Goal: Information Seeking & Learning: Learn about a topic

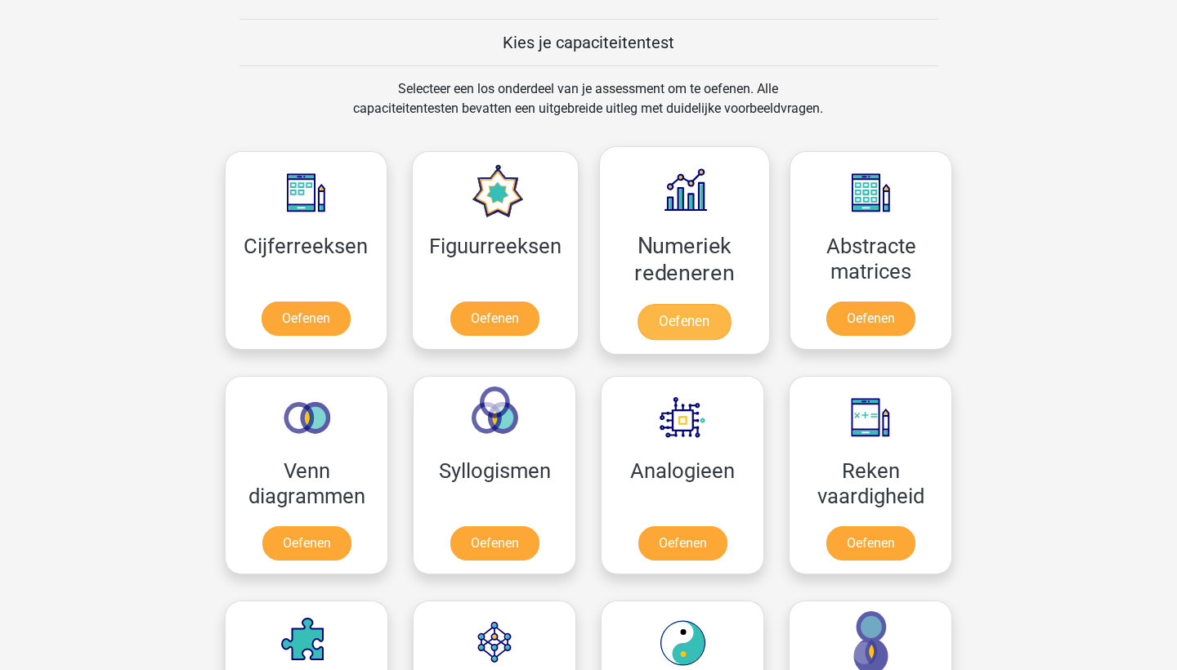
scroll to position [621, 0]
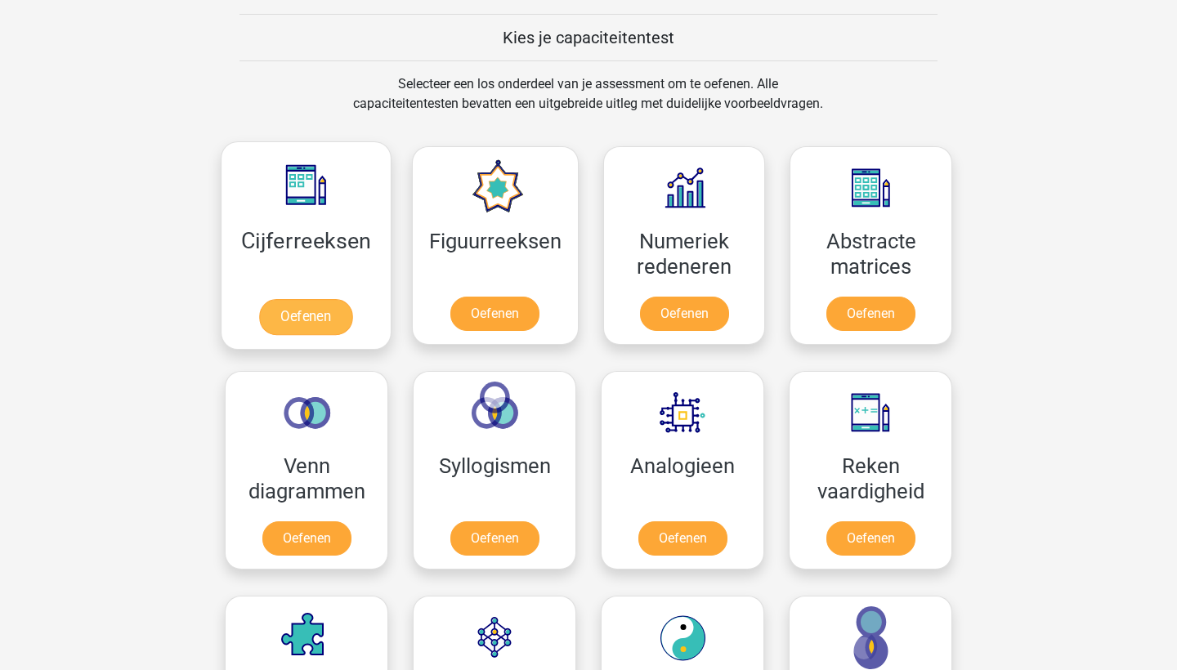
click at [318, 314] on link "Oefenen" at bounding box center [305, 317] width 93 height 36
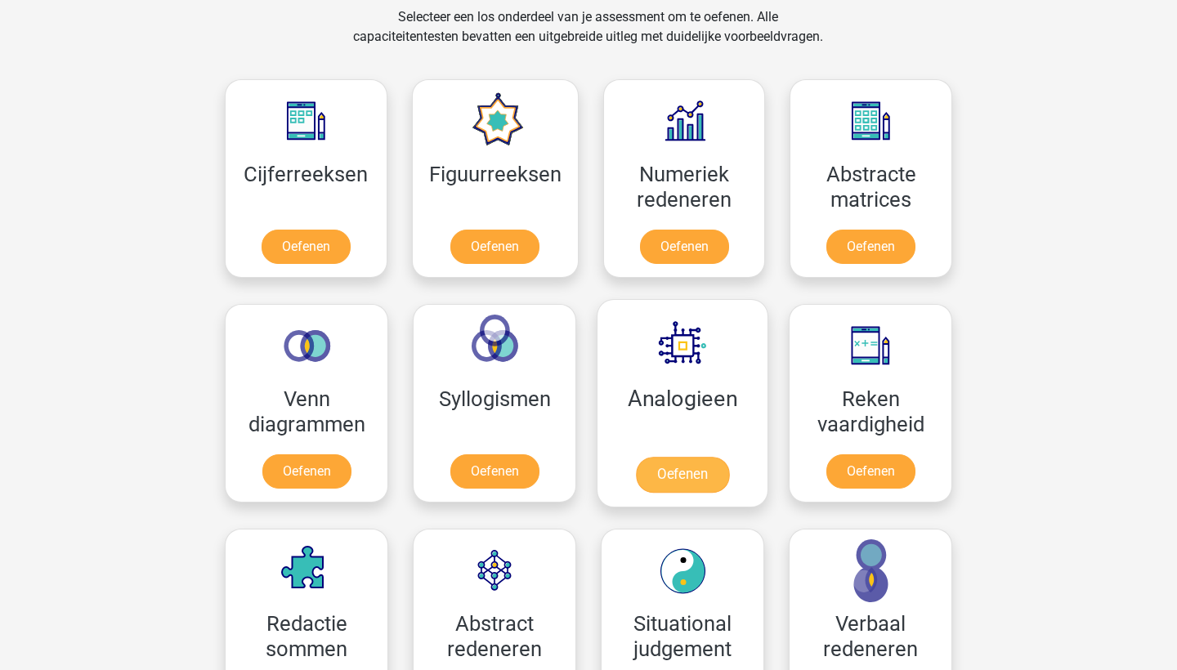
scroll to position [680, 0]
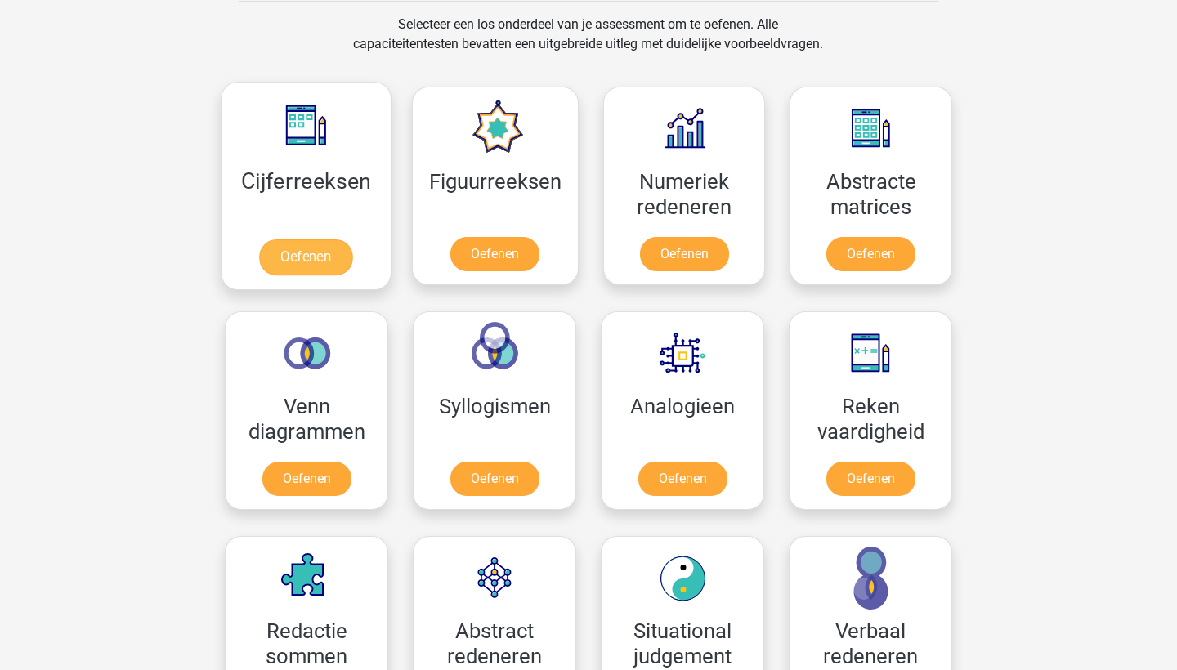
click at [308, 250] on link "Oefenen" at bounding box center [305, 258] width 93 height 36
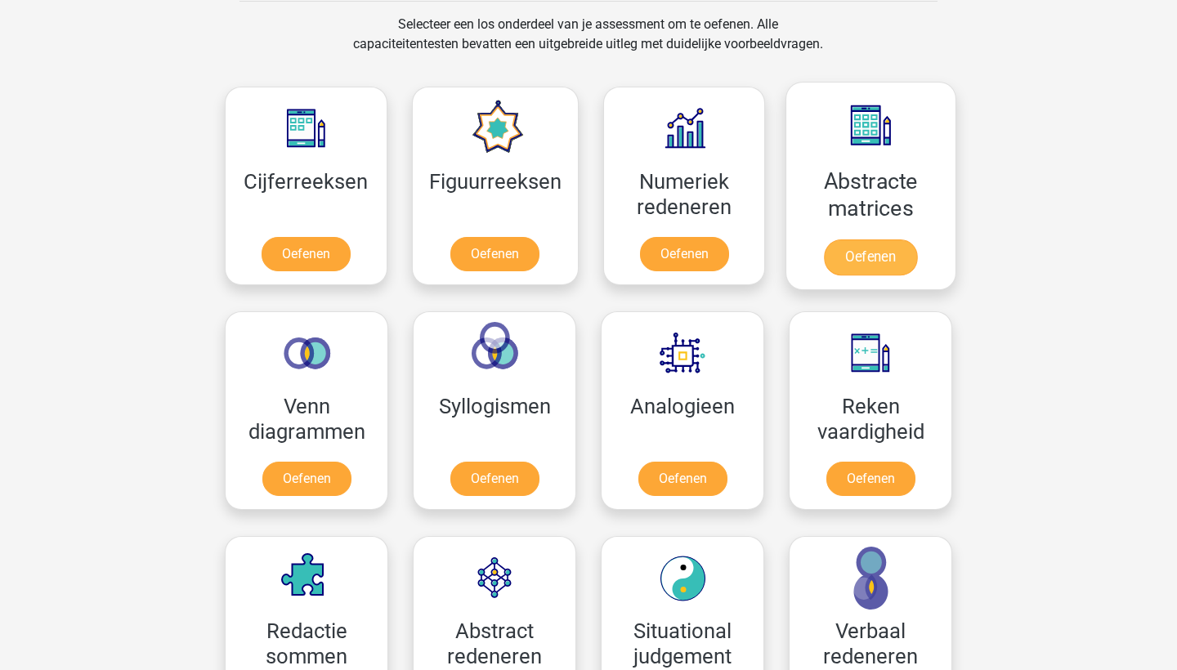
click at [885, 255] on link "Oefenen" at bounding box center [870, 258] width 93 height 36
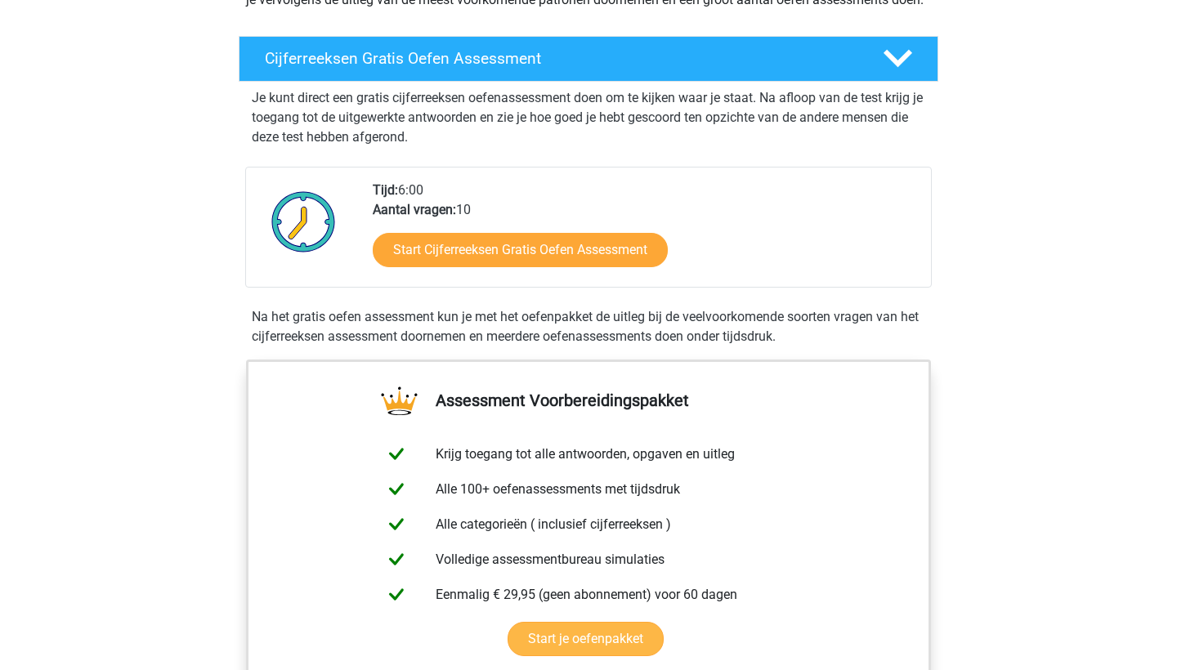
scroll to position [253, 0]
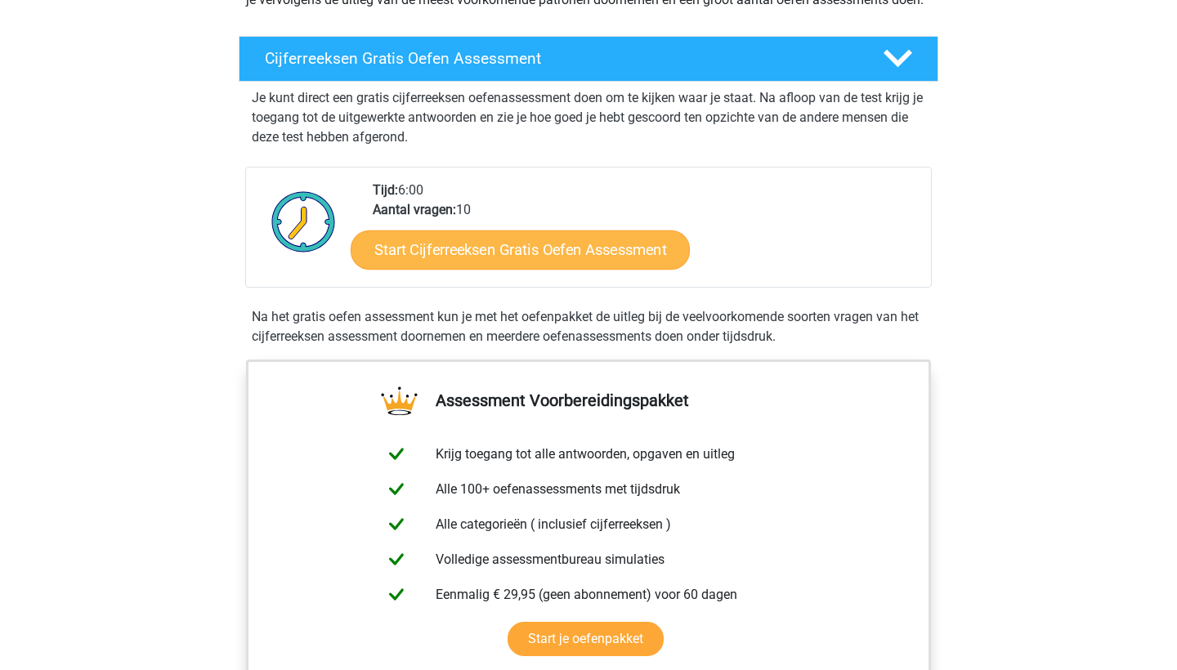
click at [506, 260] on link "Start Cijferreeksen Gratis Oefen Assessment" at bounding box center [520, 249] width 339 height 39
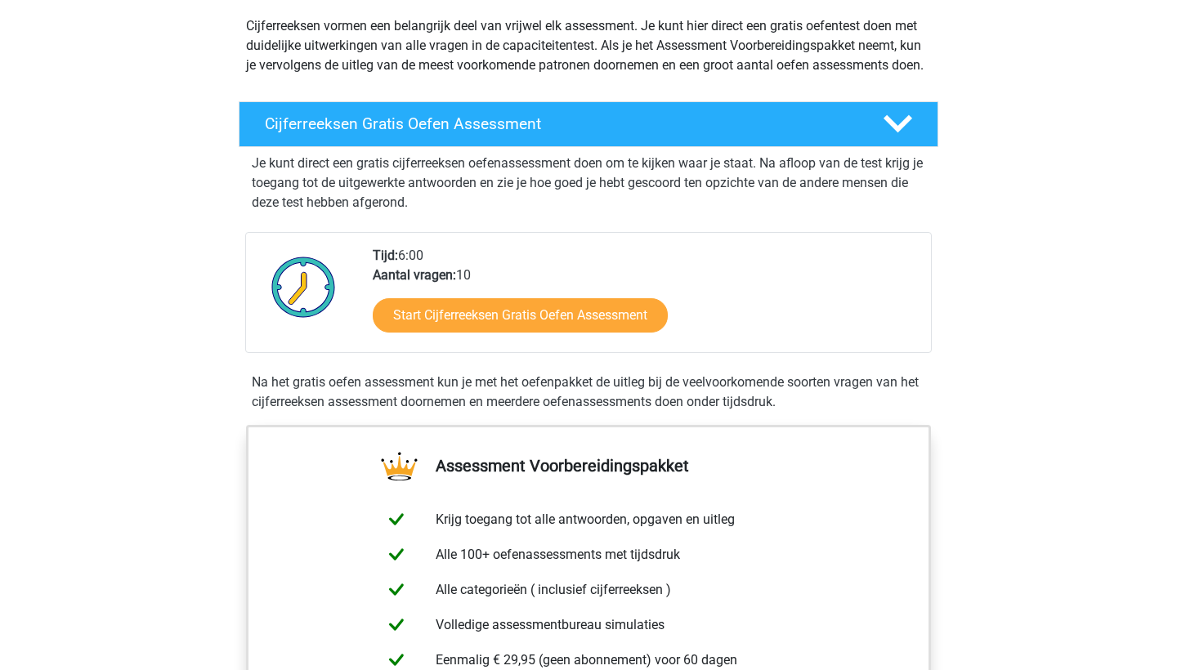
scroll to position [34, 0]
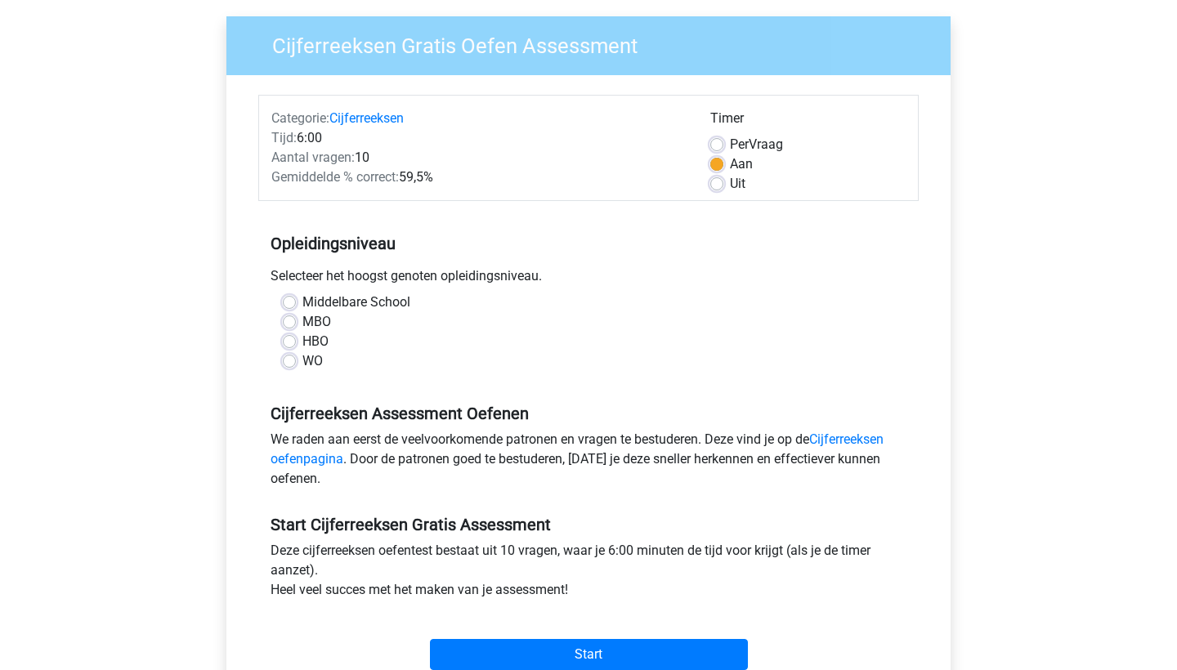
scroll to position [114, 0]
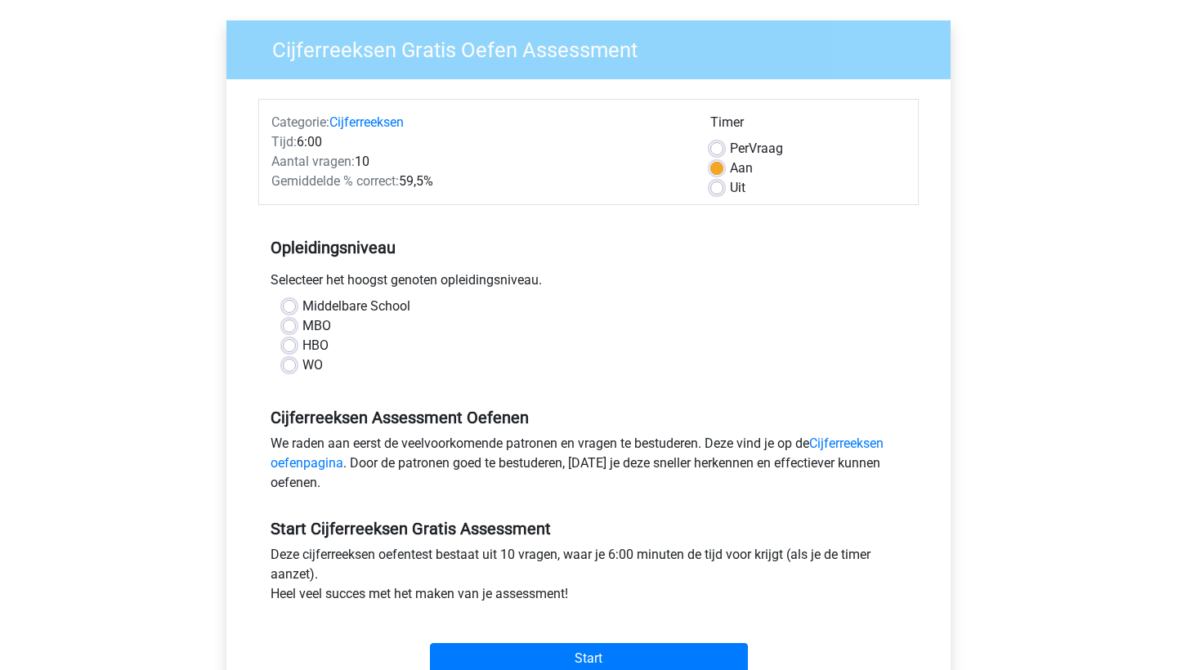
click at [307, 363] on label "WO" at bounding box center [313, 366] width 20 height 20
click at [296, 363] on input "WO" at bounding box center [289, 364] width 13 height 16
radio input "true"
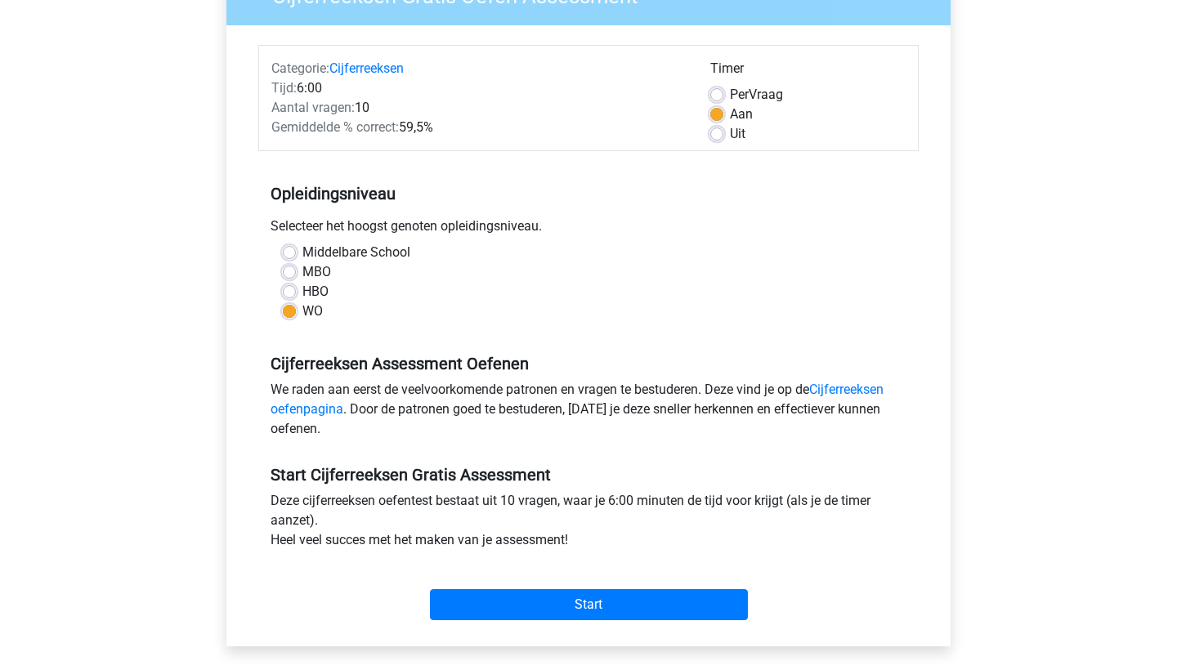
scroll to position [177, 0]
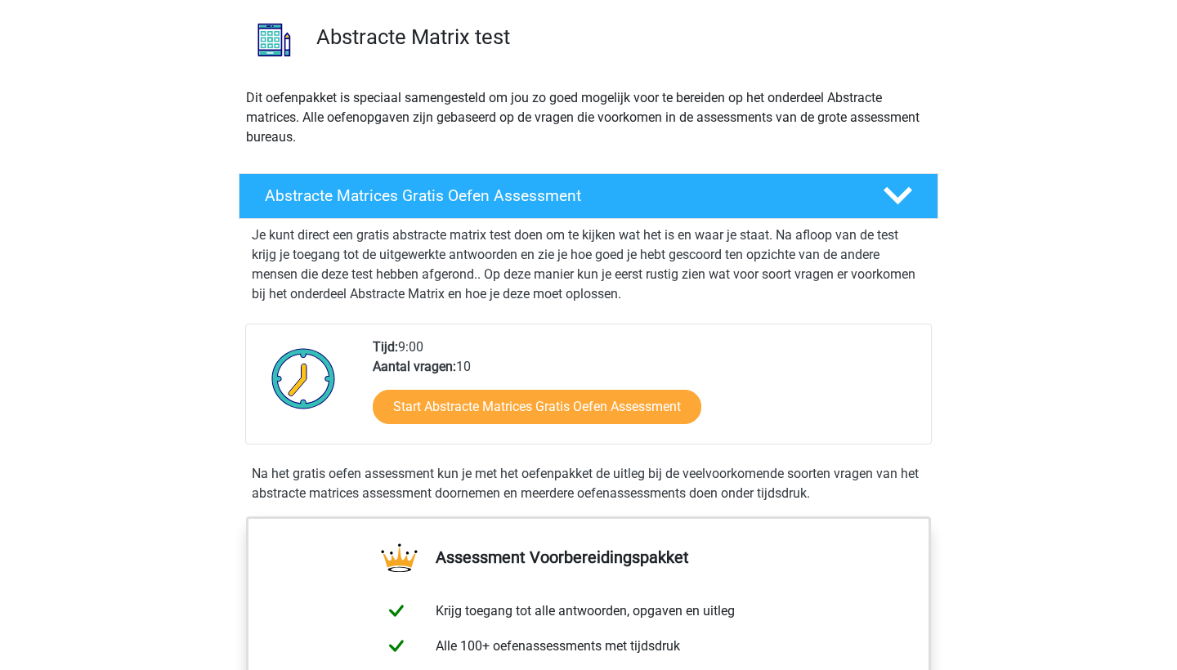
scroll to position [136, 0]
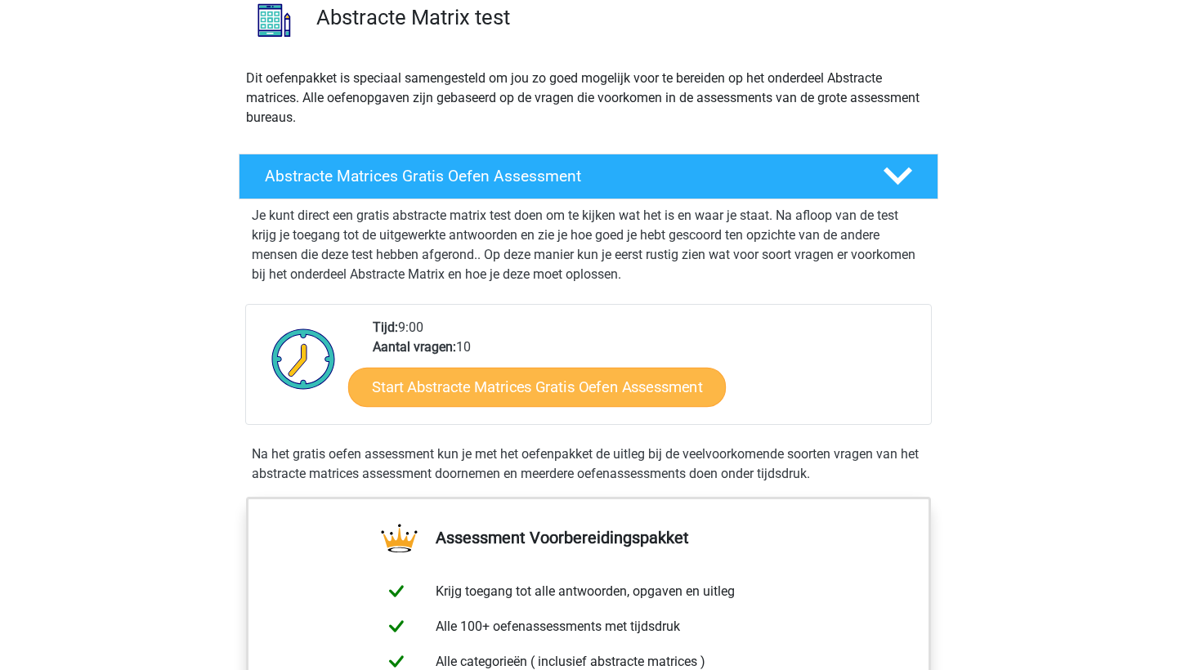
click at [467, 386] on link "Start Abstracte Matrices Gratis Oefen Assessment" at bounding box center [537, 386] width 378 height 39
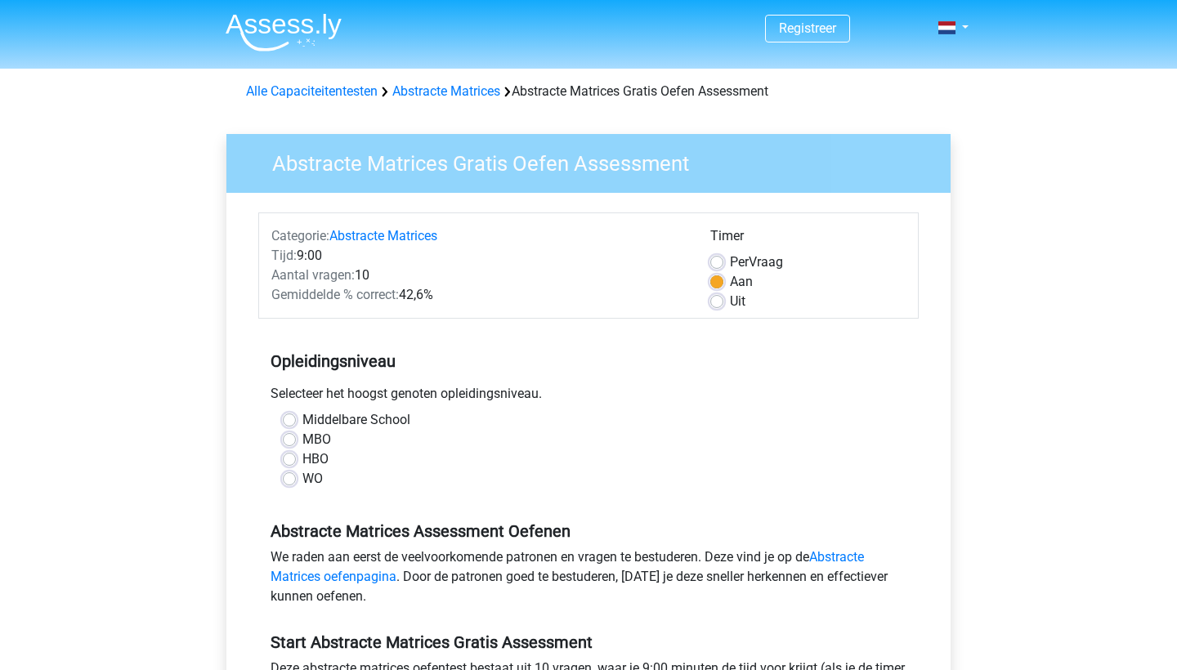
click at [308, 479] on label "WO" at bounding box center [313, 479] width 20 height 20
click at [296, 479] on input "WO" at bounding box center [289, 477] width 13 height 16
radio input "true"
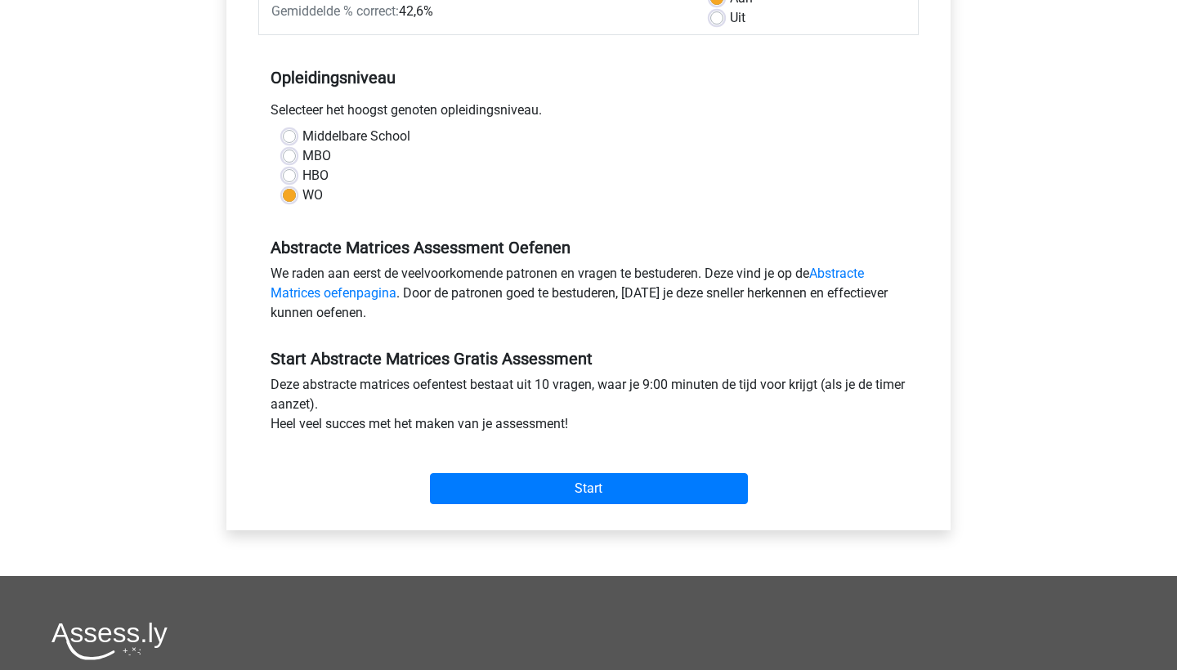
scroll to position [299, 0]
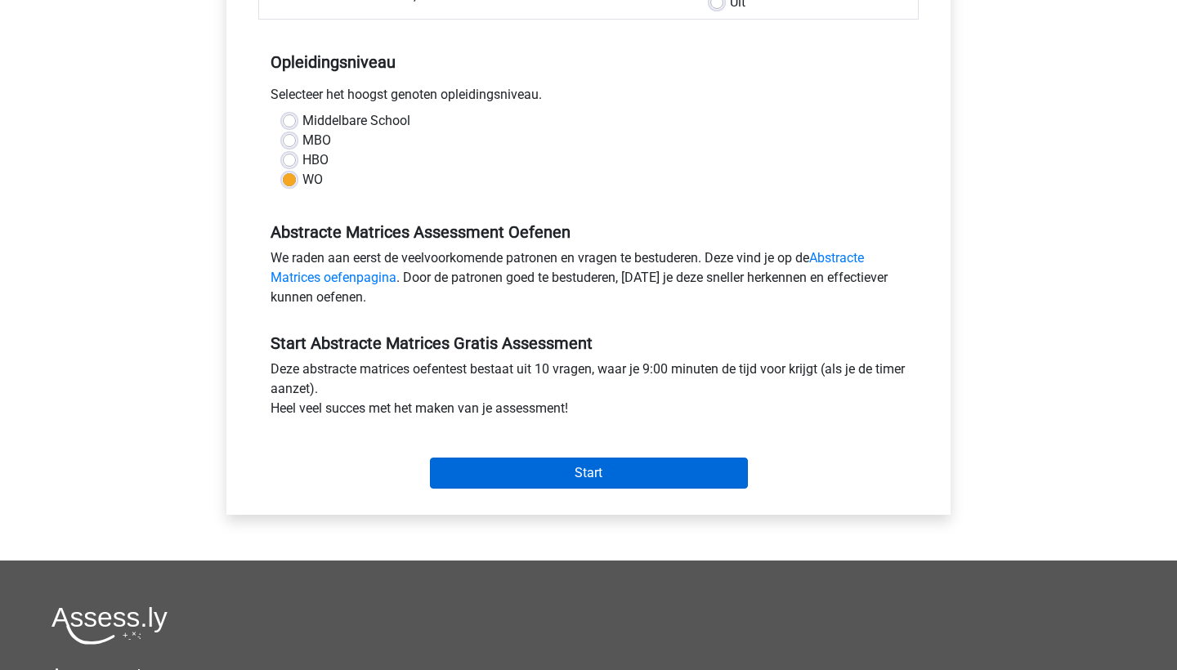
click at [487, 461] on input "Start" at bounding box center [589, 473] width 318 height 31
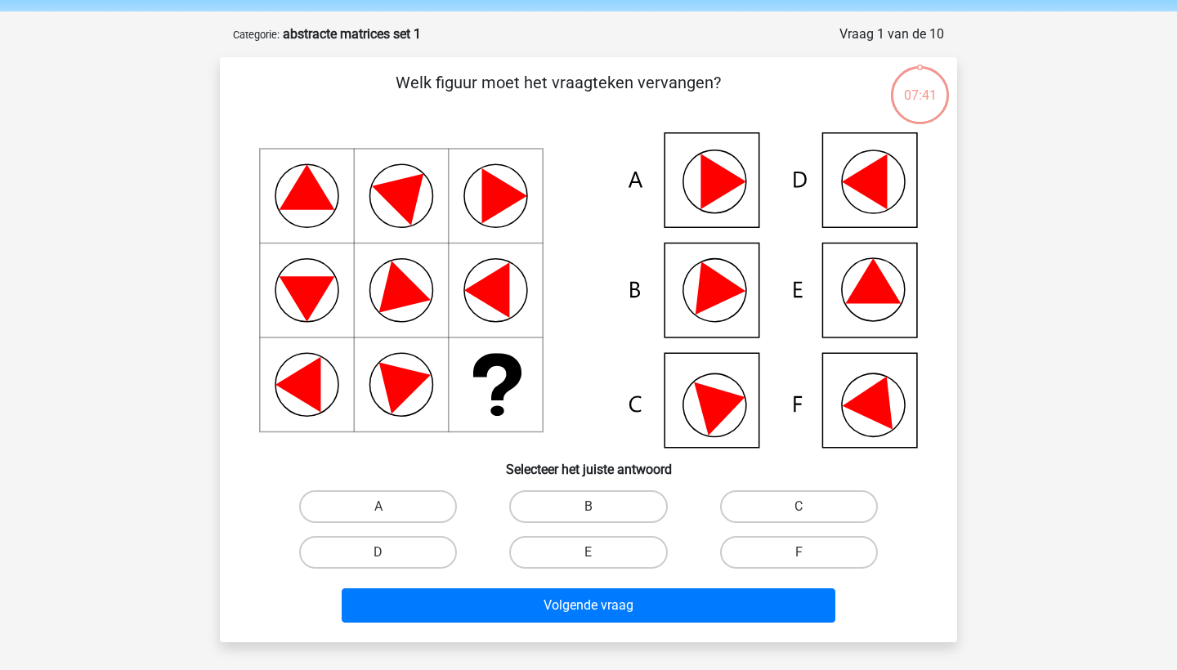
scroll to position [61, 0]
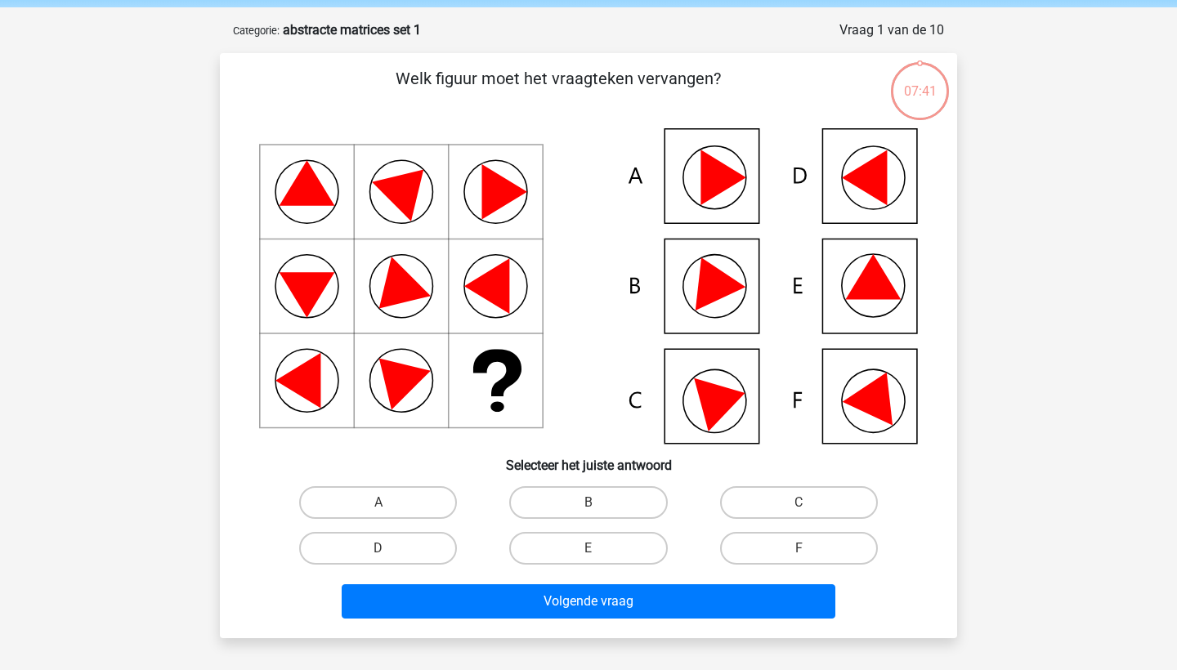
click at [505, 383] on icon at bounding box center [497, 372] width 48 height 47
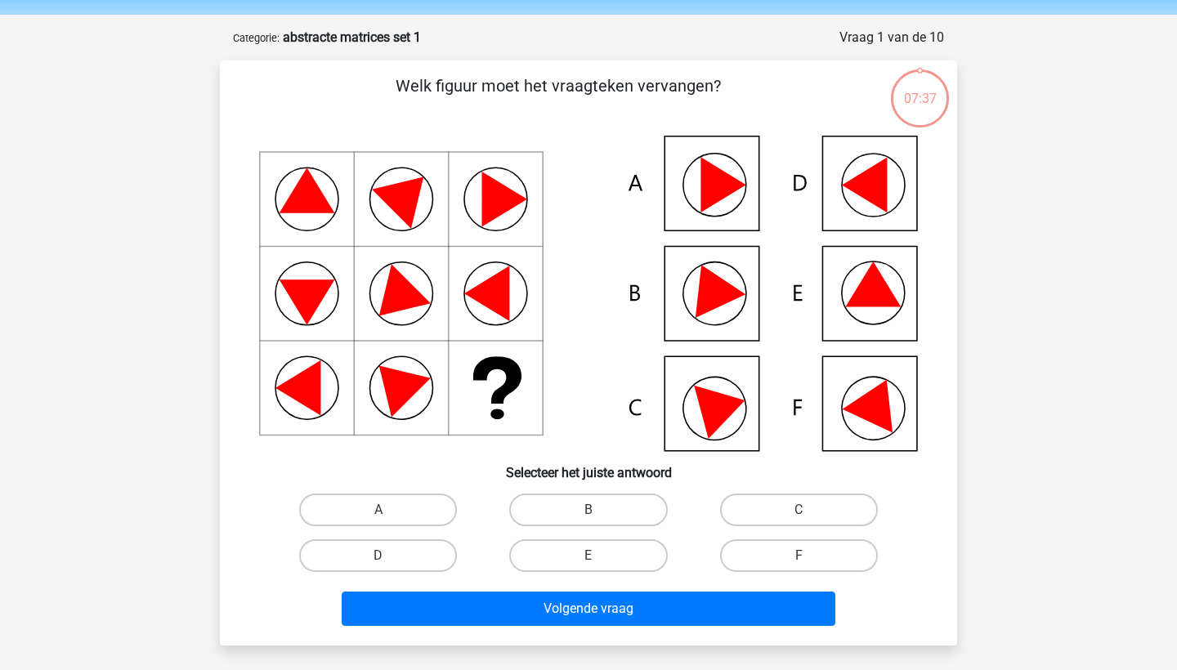
scroll to position [55, 0]
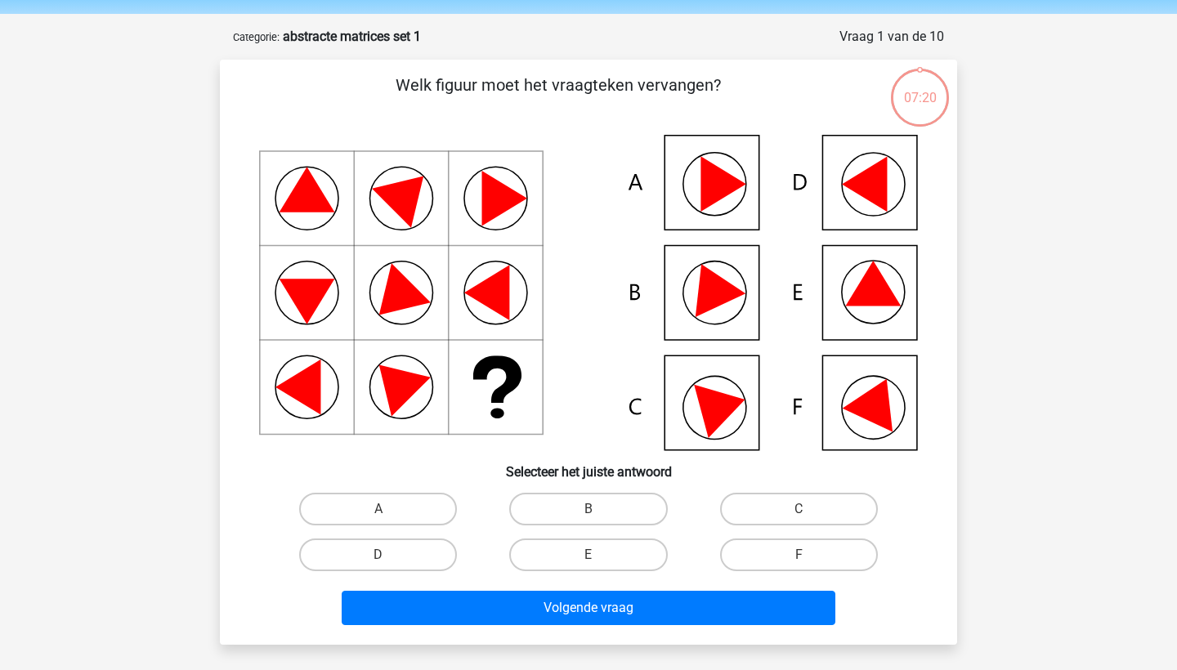
click at [866, 293] on icon at bounding box center [873, 283] width 56 height 45
click at [637, 542] on label "E" at bounding box center [588, 555] width 158 height 33
click at [599, 555] on input "E" at bounding box center [594, 560] width 11 height 11
radio input "true"
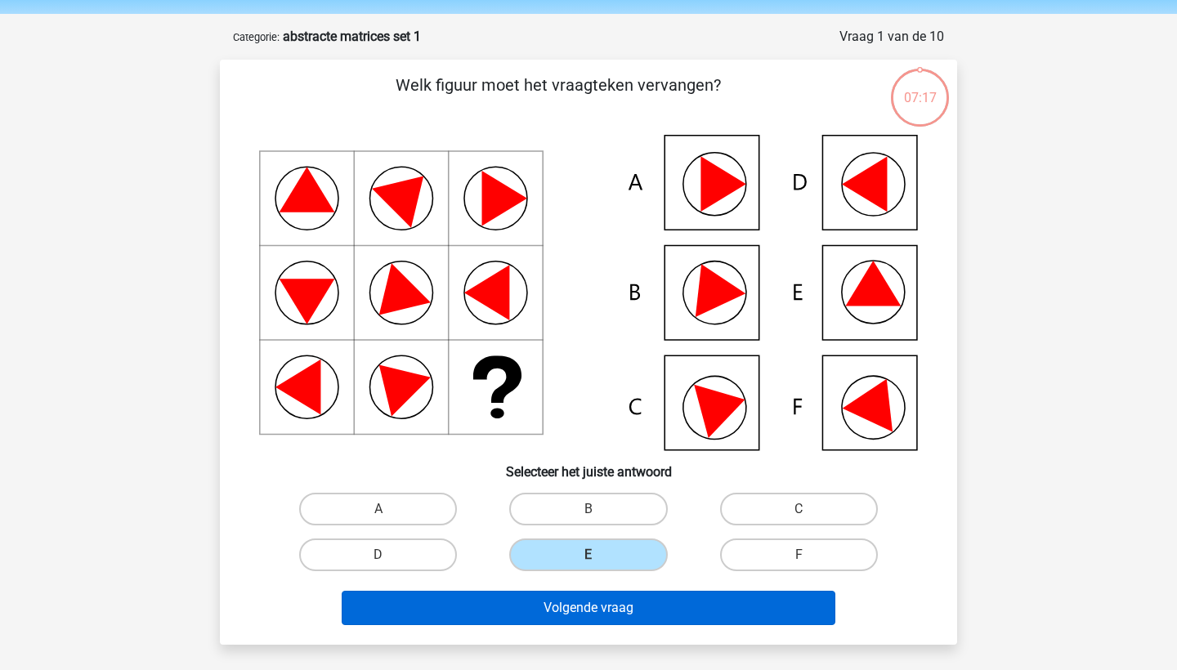
click at [639, 620] on button "Volgende vraag" at bounding box center [589, 608] width 495 height 34
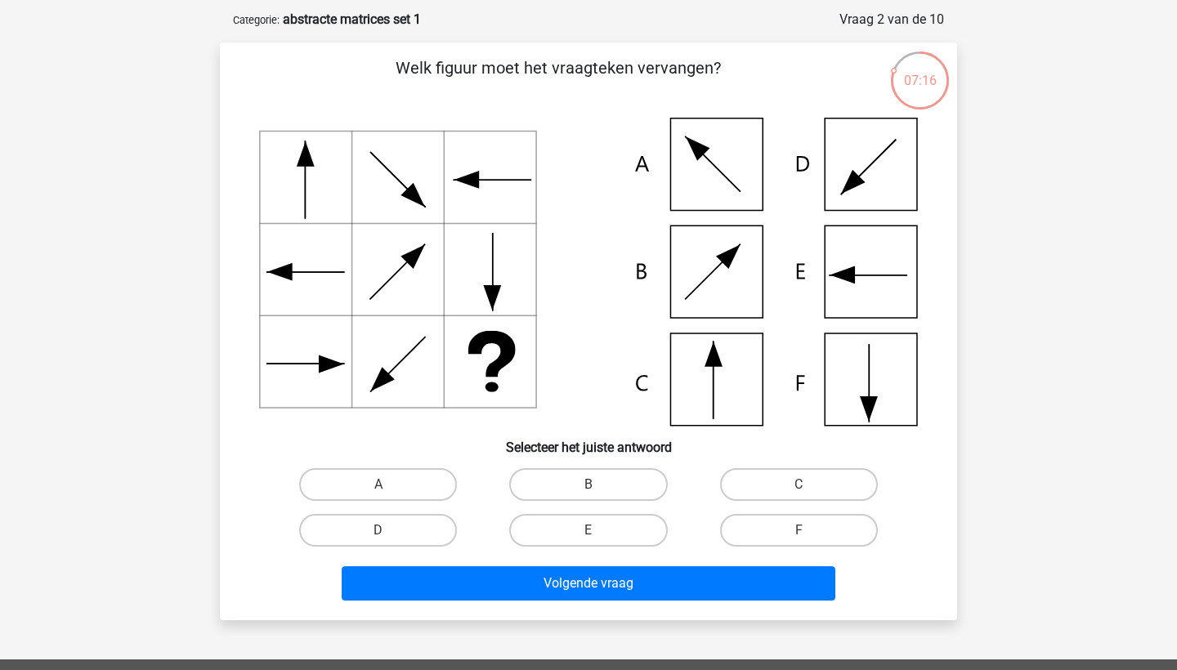
scroll to position [67, 0]
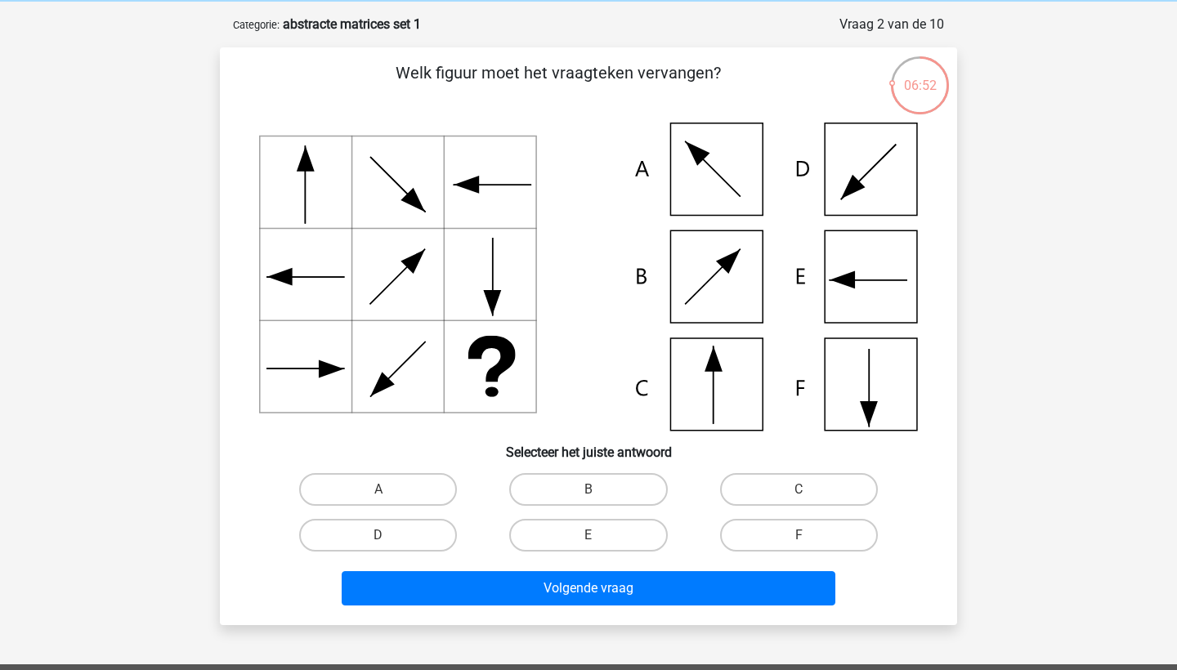
click at [862, 403] on icon at bounding box center [869, 413] width 18 height 25
click at [787, 528] on label "F" at bounding box center [799, 535] width 158 height 33
click at [799, 536] on input "F" at bounding box center [804, 541] width 11 height 11
radio input "true"
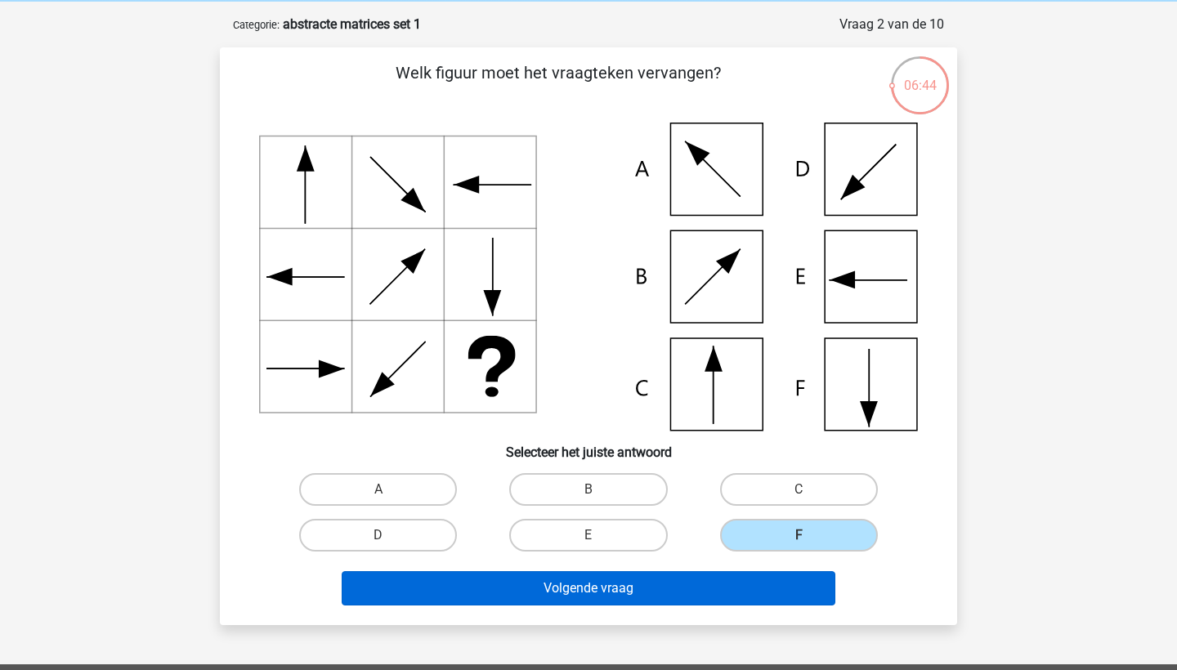
click at [639, 585] on button "Volgende vraag" at bounding box center [589, 589] width 495 height 34
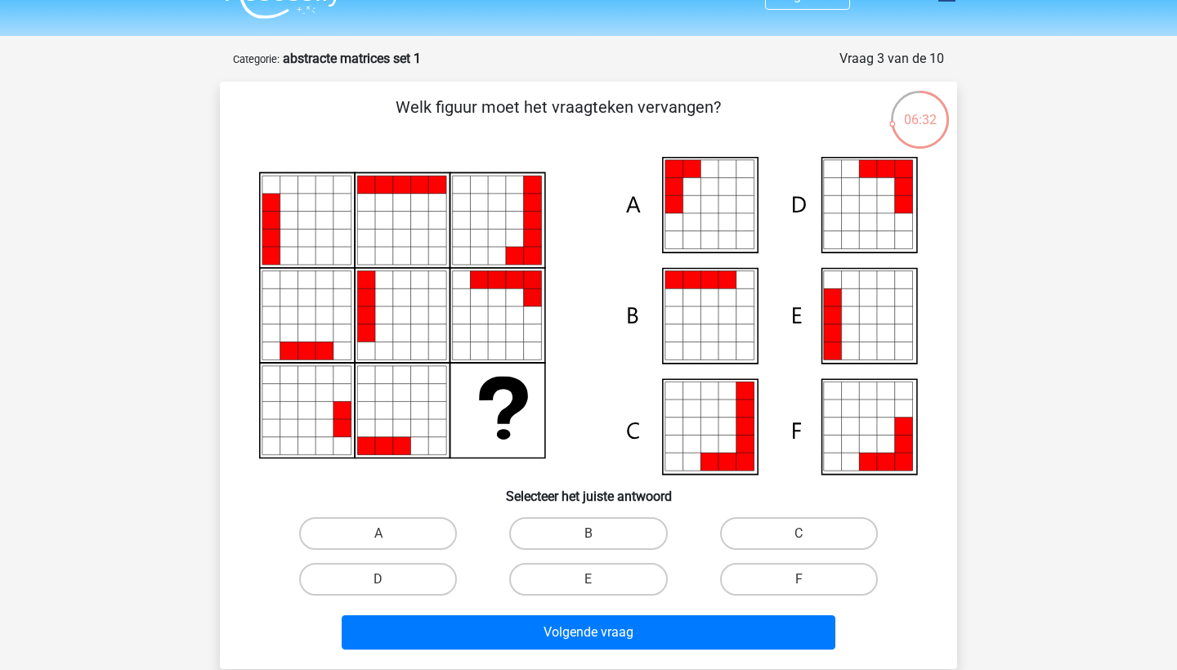
scroll to position [27, 0]
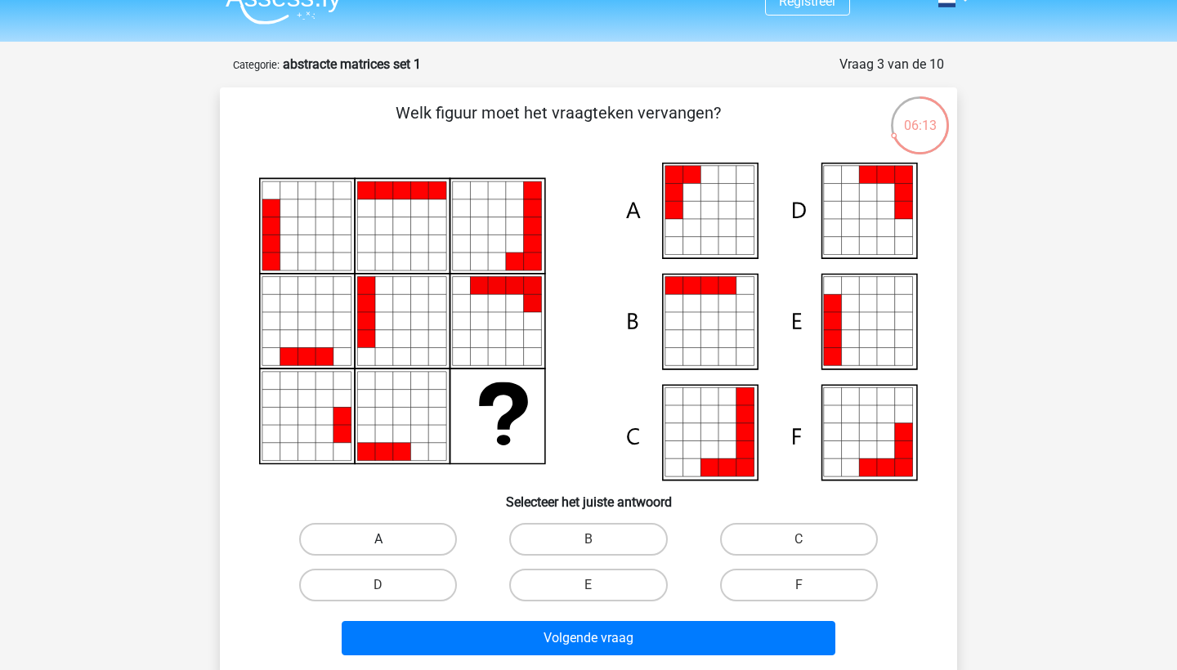
click at [380, 534] on label "A" at bounding box center [378, 539] width 158 height 33
click at [380, 540] on input "A" at bounding box center [384, 545] width 11 height 11
radio input "true"
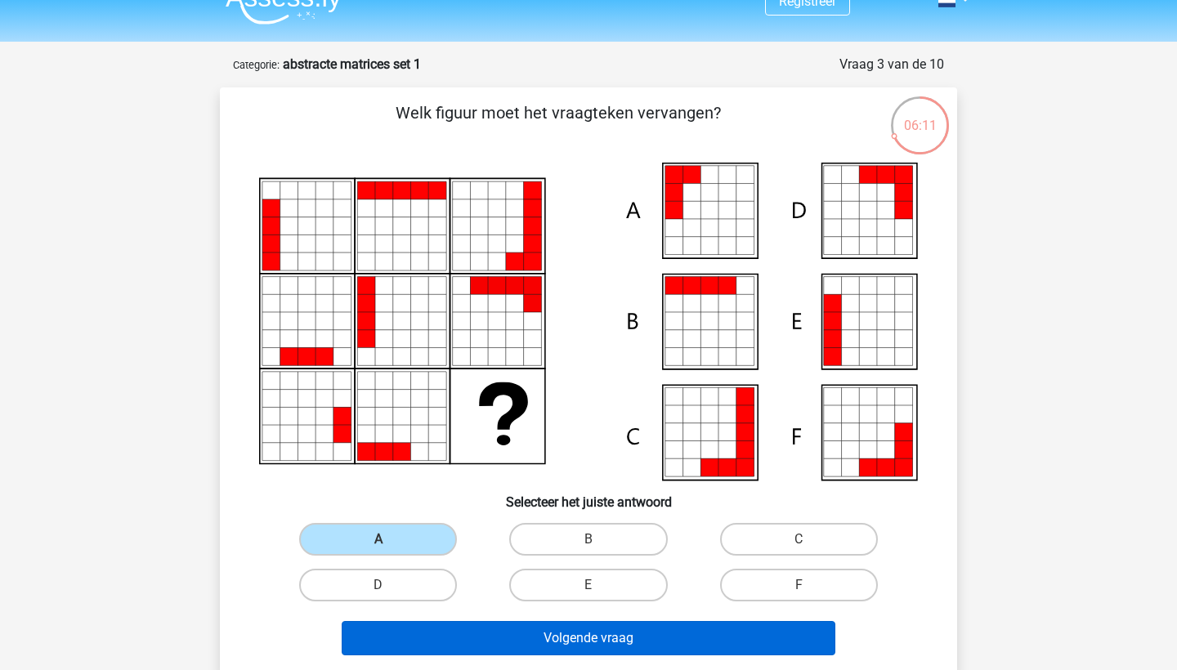
click at [470, 638] on button "Volgende vraag" at bounding box center [589, 638] width 495 height 34
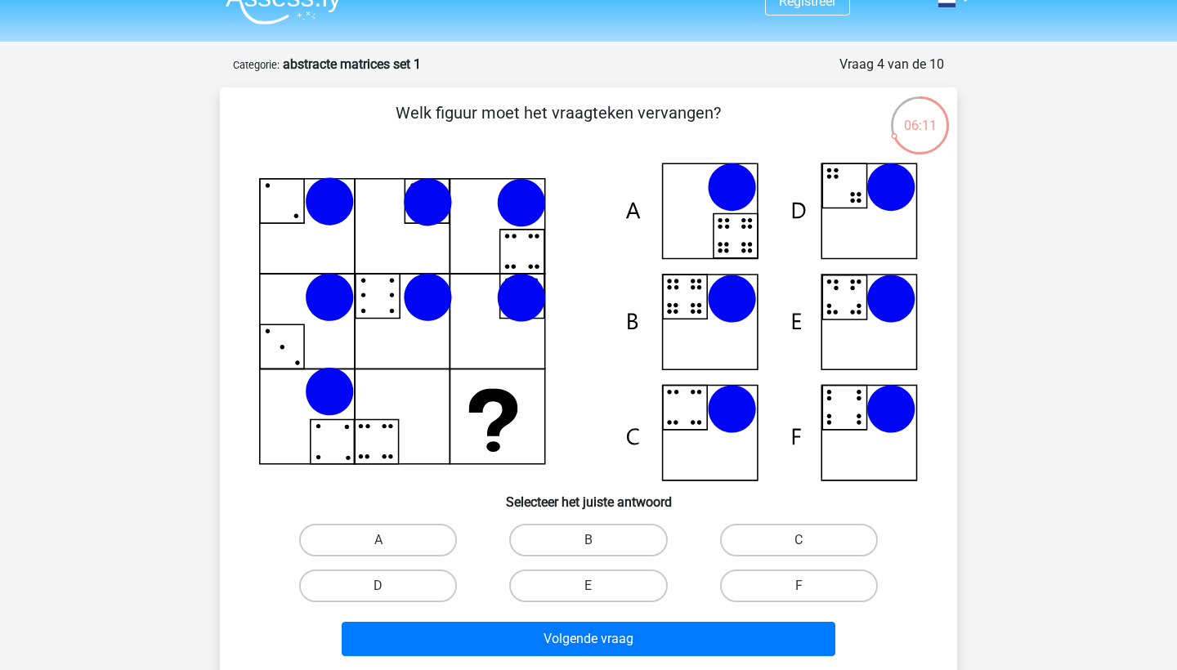
scroll to position [82, 0]
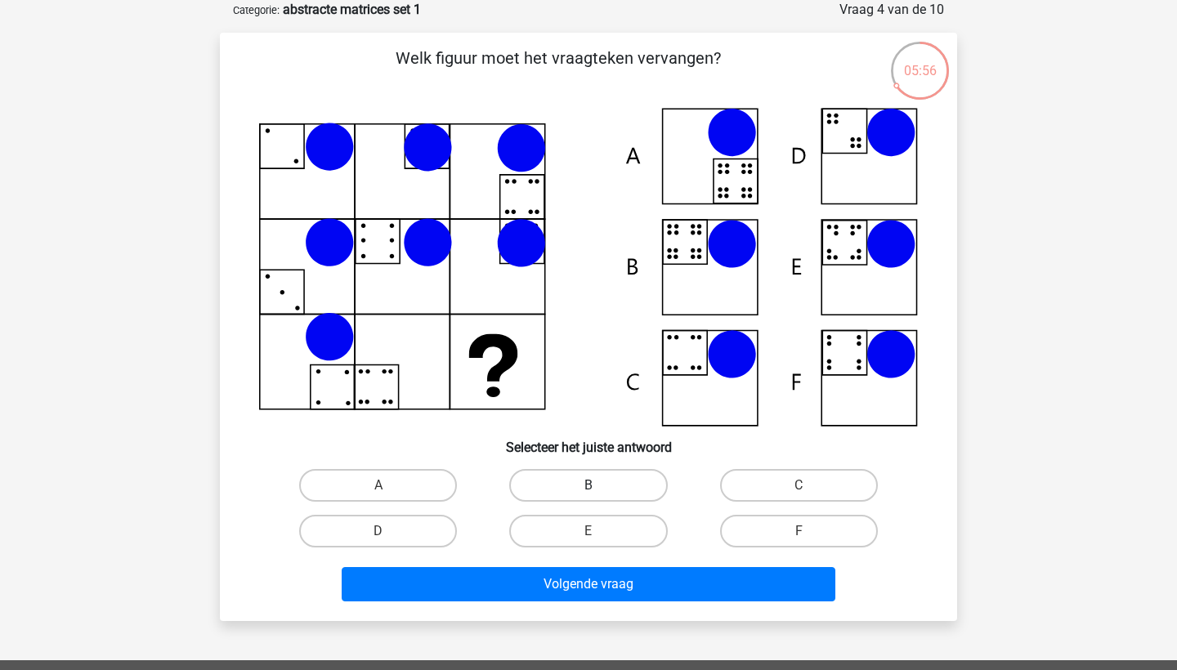
click at [604, 487] on label "B" at bounding box center [588, 485] width 158 height 33
click at [599, 487] on input "B" at bounding box center [594, 491] width 11 height 11
radio input "true"
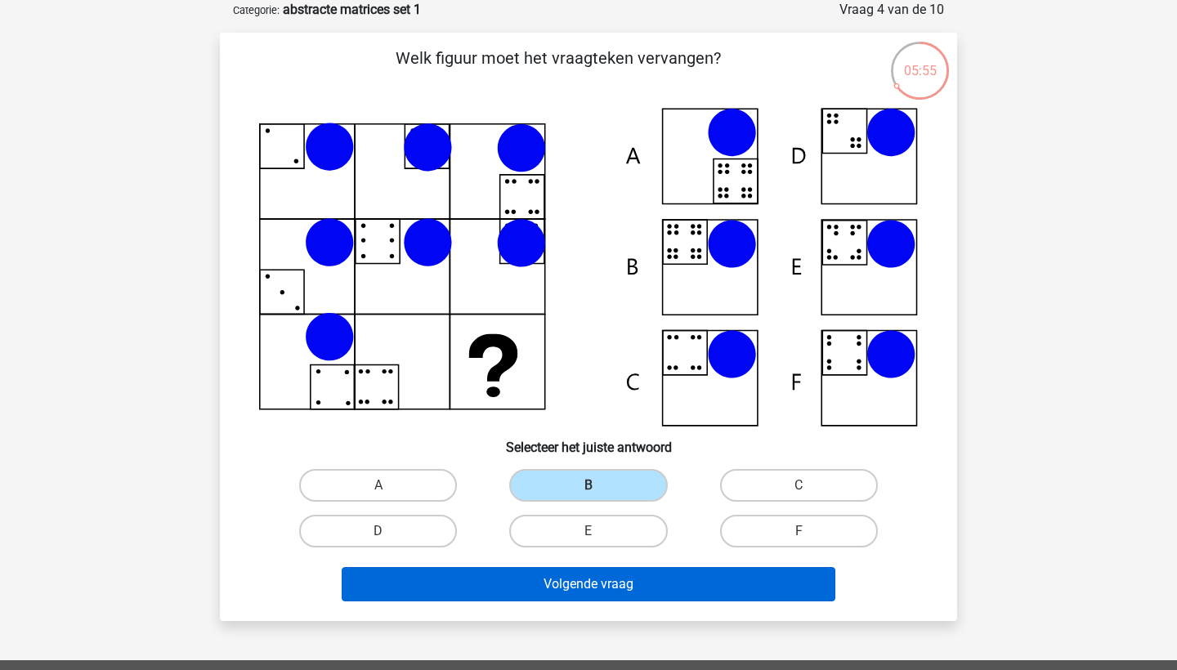
click at [589, 576] on button "Volgende vraag" at bounding box center [589, 584] width 495 height 34
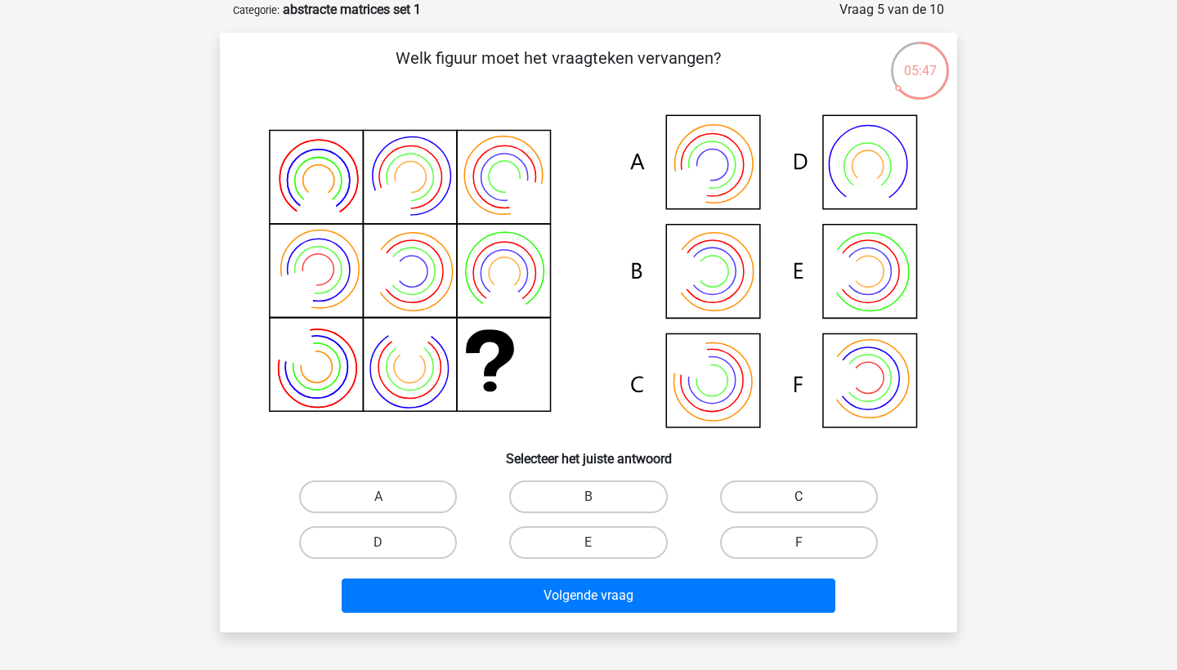
click at [820, 501] on label "C" at bounding box center [799, 497] width 158 height 33
click at [809, 501] on input "C" at bounding box center [804, 502] width 11 height 11
radio input "true"
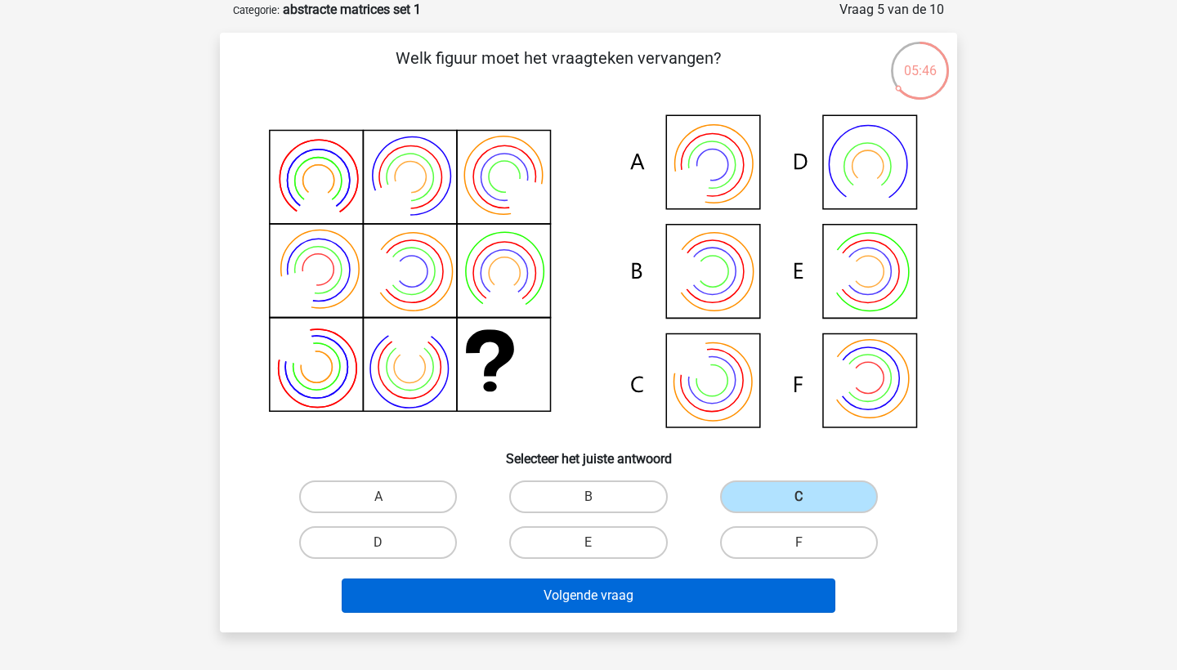
click at [743, 580] on button "Volgende vraag" at bounding box center [589, 596] width 495 height 34
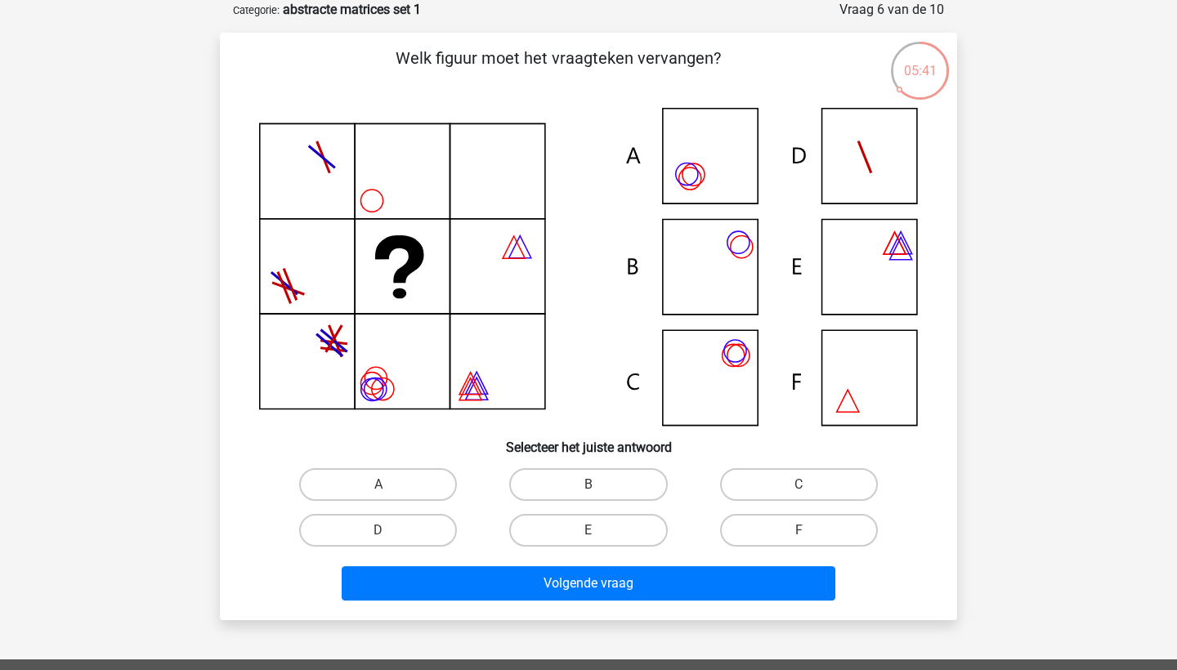
click at [876, 174] on icon at bounding box center [588, 267] width 659 height 318
click at [372, 543] on label "D" at bounding box center [378, 530] width 158 height 33
click at [379, 541] on input "D" at bounding box center [384, 536] width 11 height 11
radio input "true"
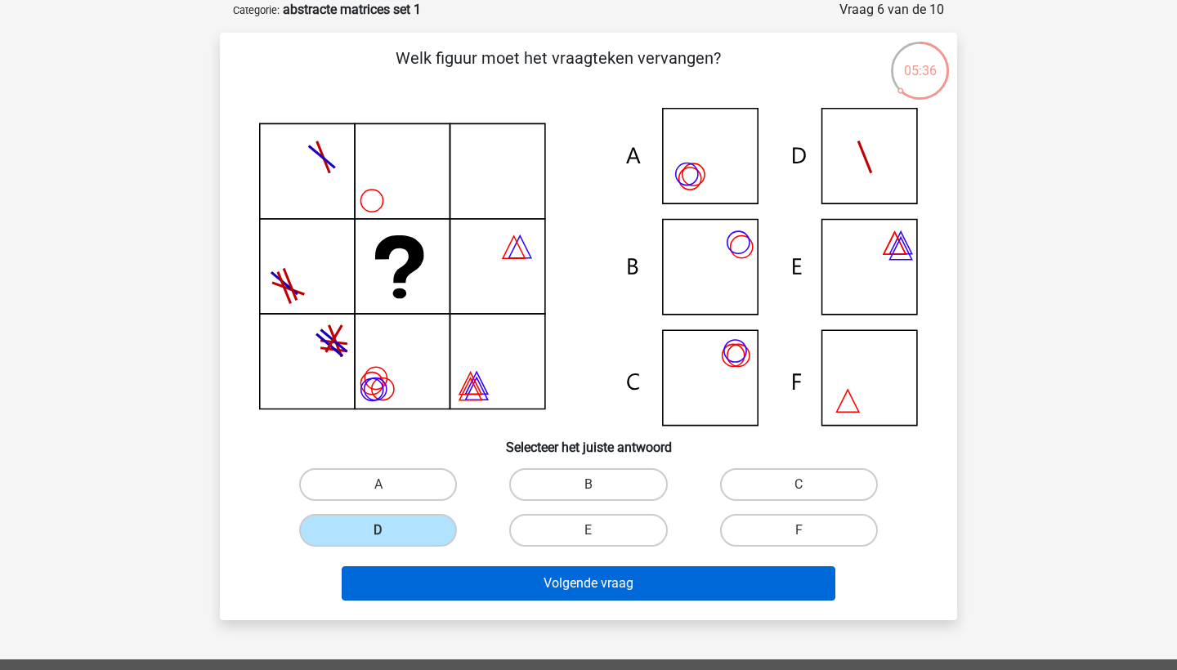
click at [393, 577] on button "Volgende vraag" at bounding box center [589, 584] width 495 height 34
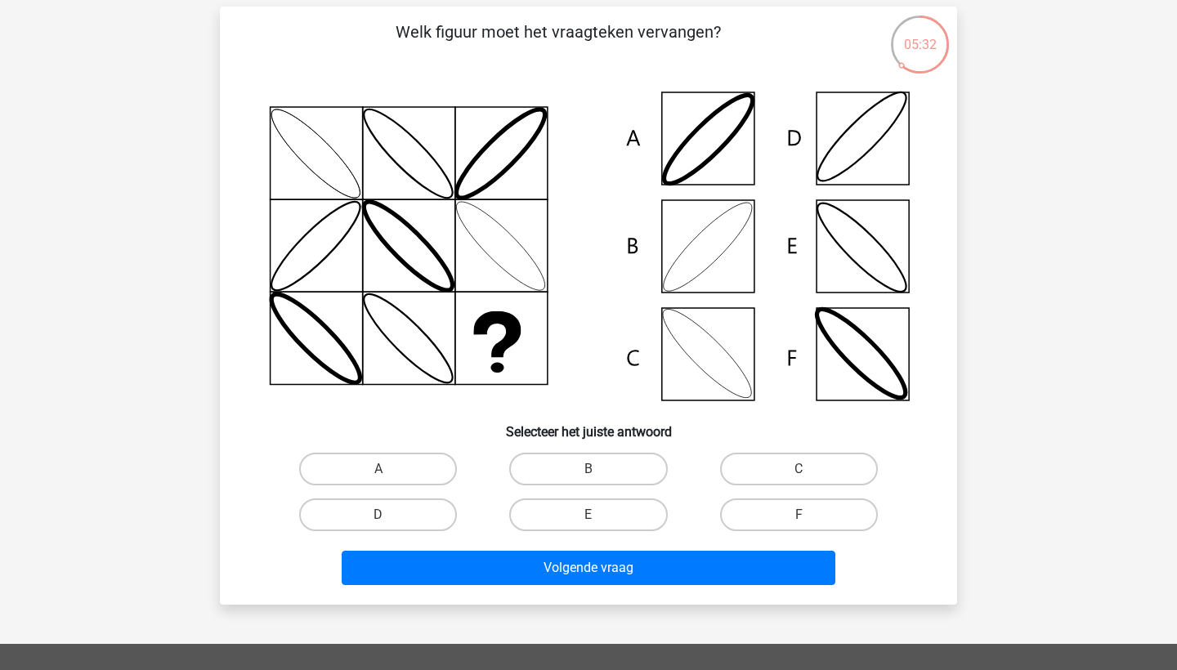
scroll to position [112, 0]
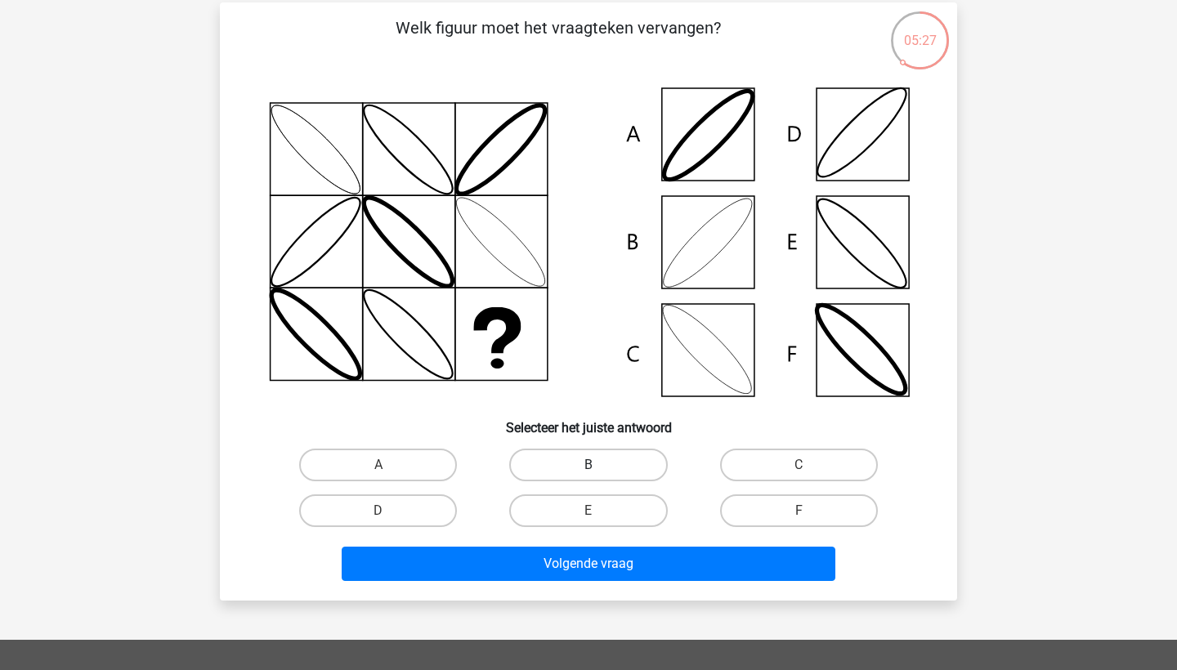
click at [542, 464] on label "B" at bounding box center [588, 465] width 158 height 33
click at [589, 465] on input "B" at bounding box center [594, 470] width 11 height 11
radio input "true"
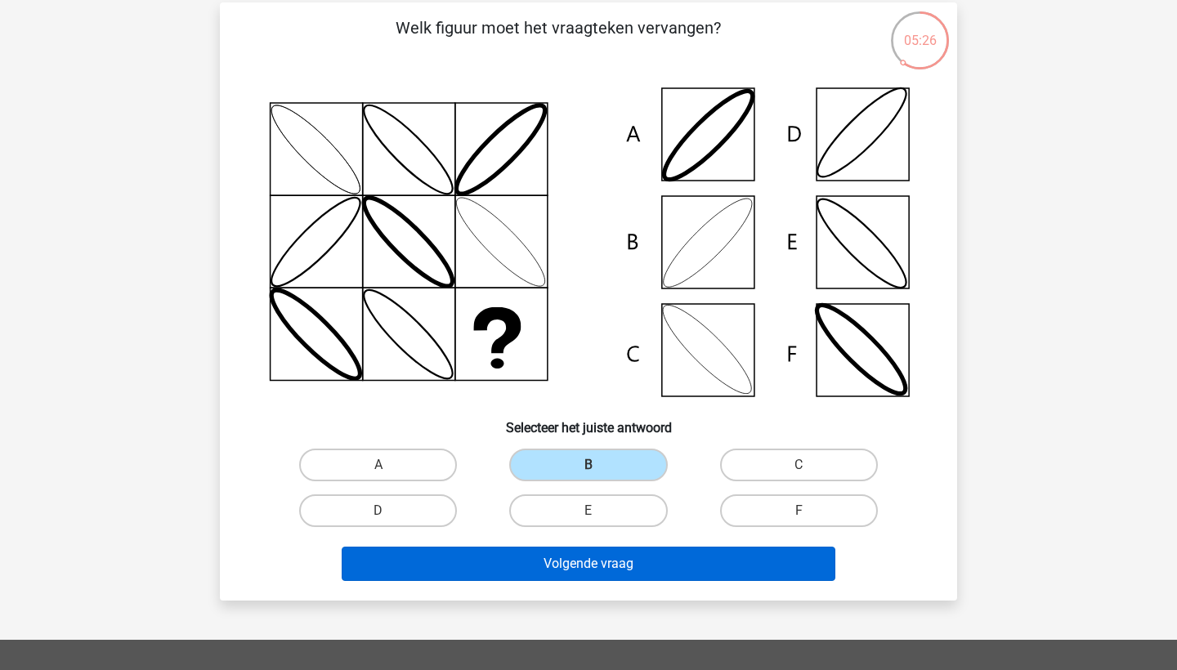
click at [533, 576] on button "Volgende vraag" at bounding box center [589, 564] width 495 height 34
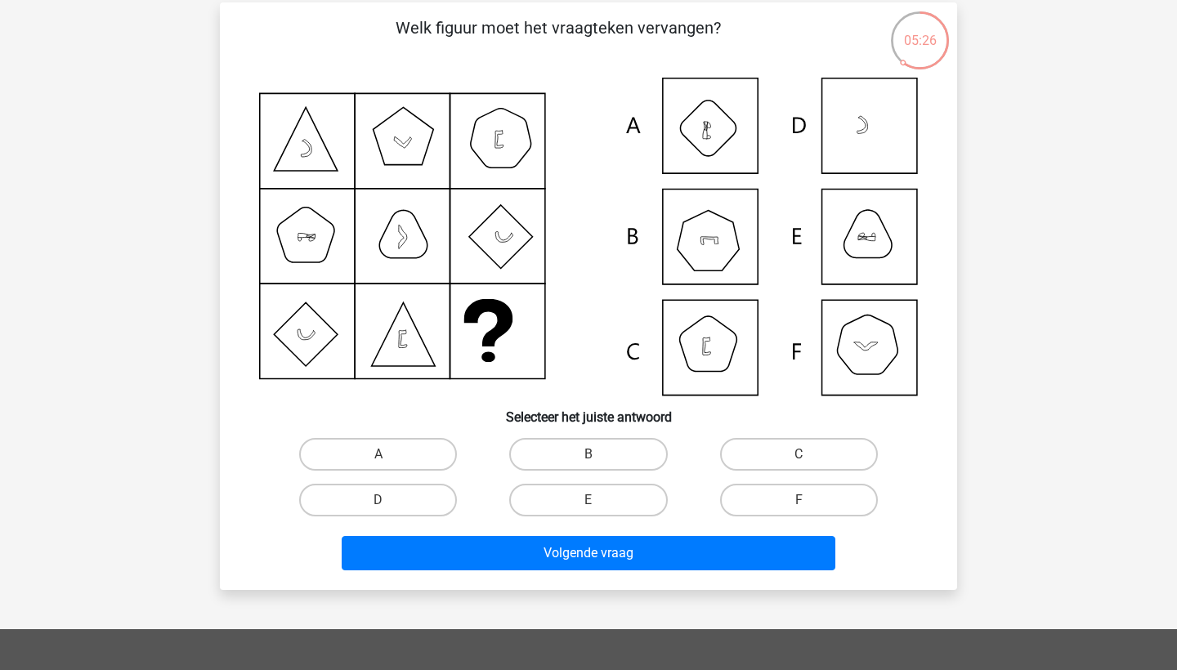
scroll to position [82, 0]
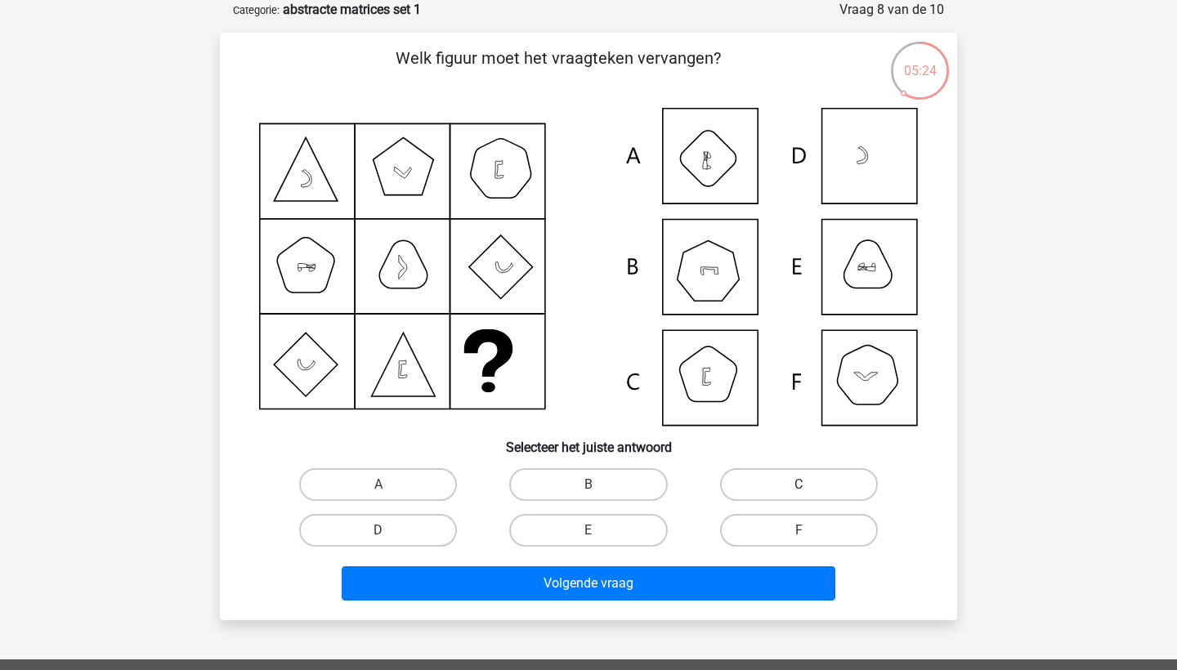
click at [781, 477] on label "C" at bounding box center [799, 484] width 158 height 33
click at [799, 485] on input "C" at bounding box center [804, 490] width 11 height 11
radio input "true"
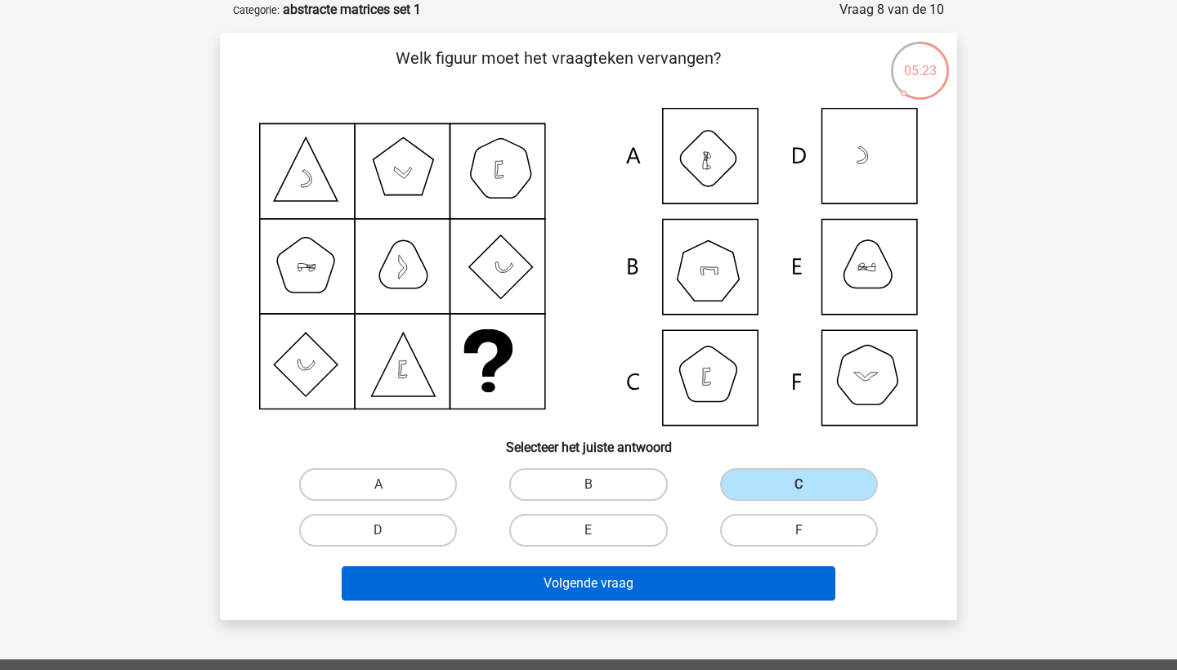
click at [720, 583] on button "Volgende vraag" at bounding box center [589, 584] width 495 height 34
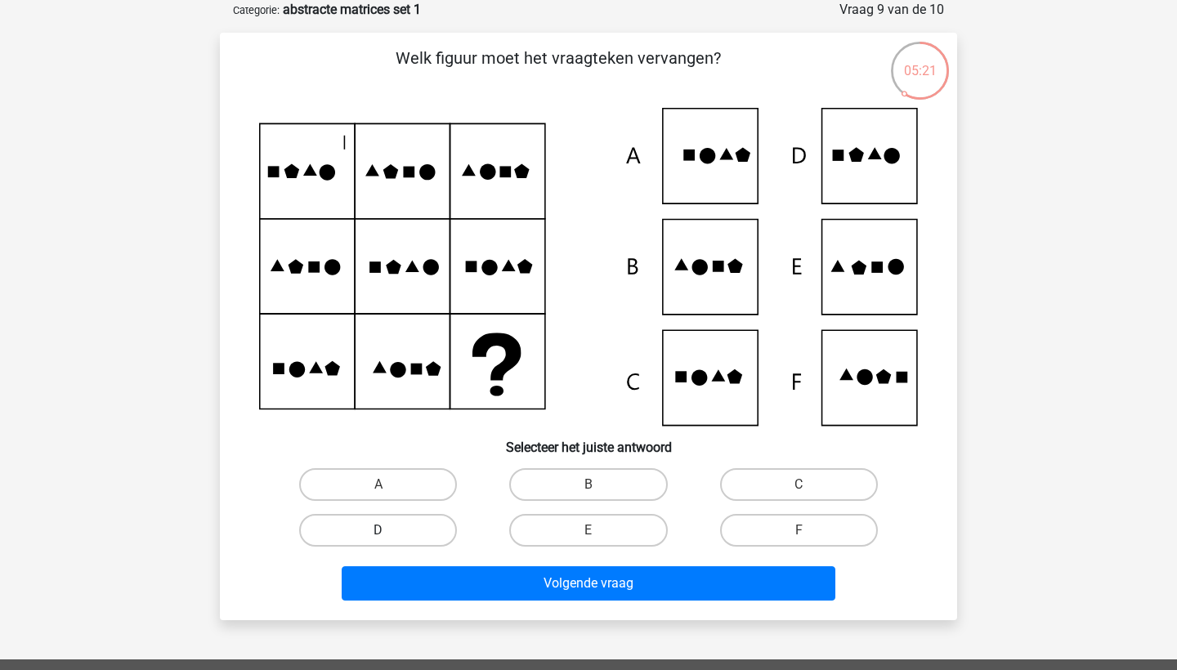
click at [428, 520] on label "D" at bounding box center [378, 530] width 158 height 33
click at [389, 531] on input "D" at bounding box center [384, 536] width 11 height 11
radio input "true"
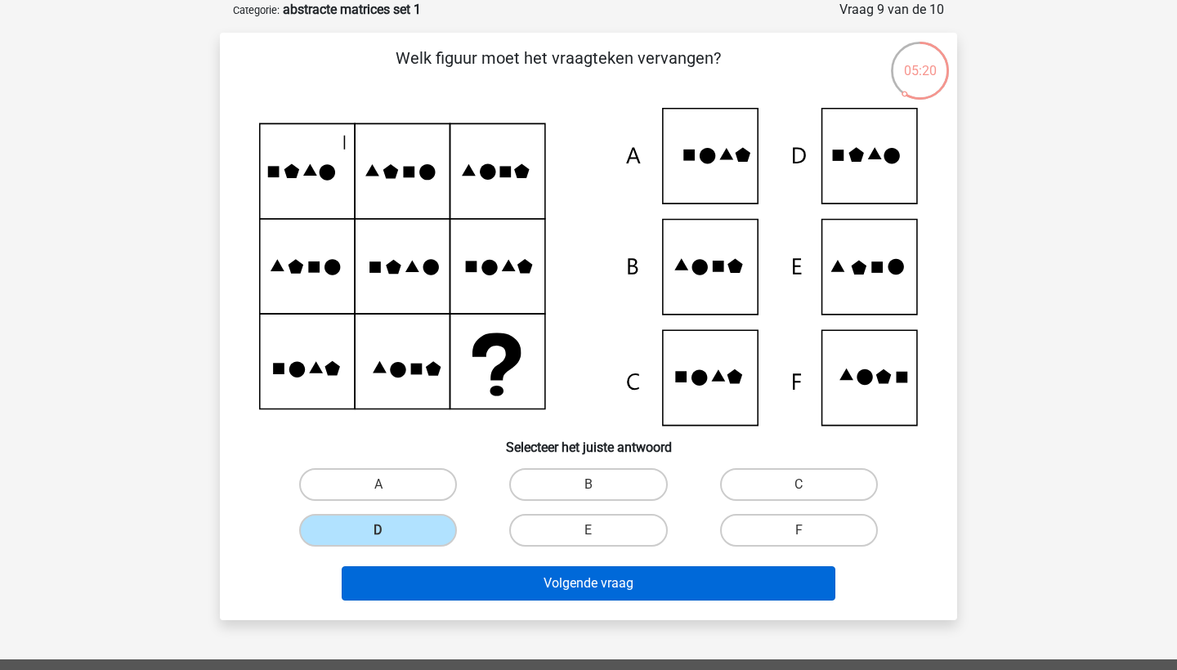
click at [433, 583] on button "Volgende vraag" at bounding box center [589, 584] width 495 height 34
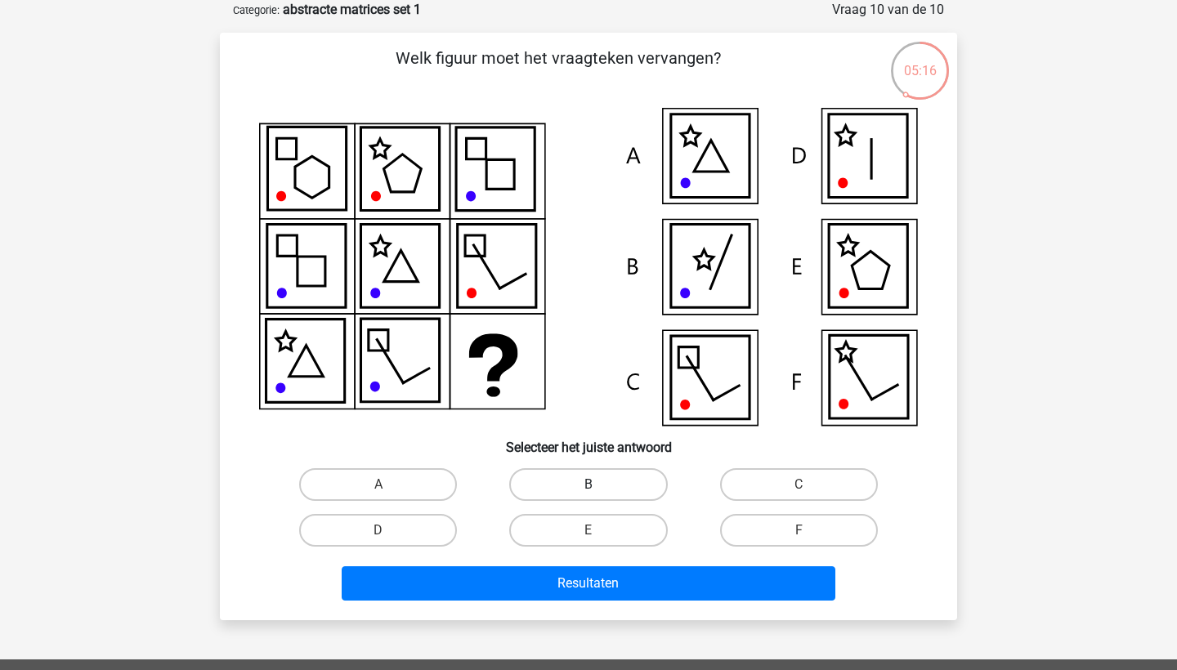
click at [593, 480] on label "B" at bounding box center [588, 484] width 158 height 33
click at [593, 485] on input "B" at bounding box center [594, 490] width 11 height 11
radio input "true"
click at [593, 563] on div "Resultaten" at bounding box center [588, 581] width 685 height 54
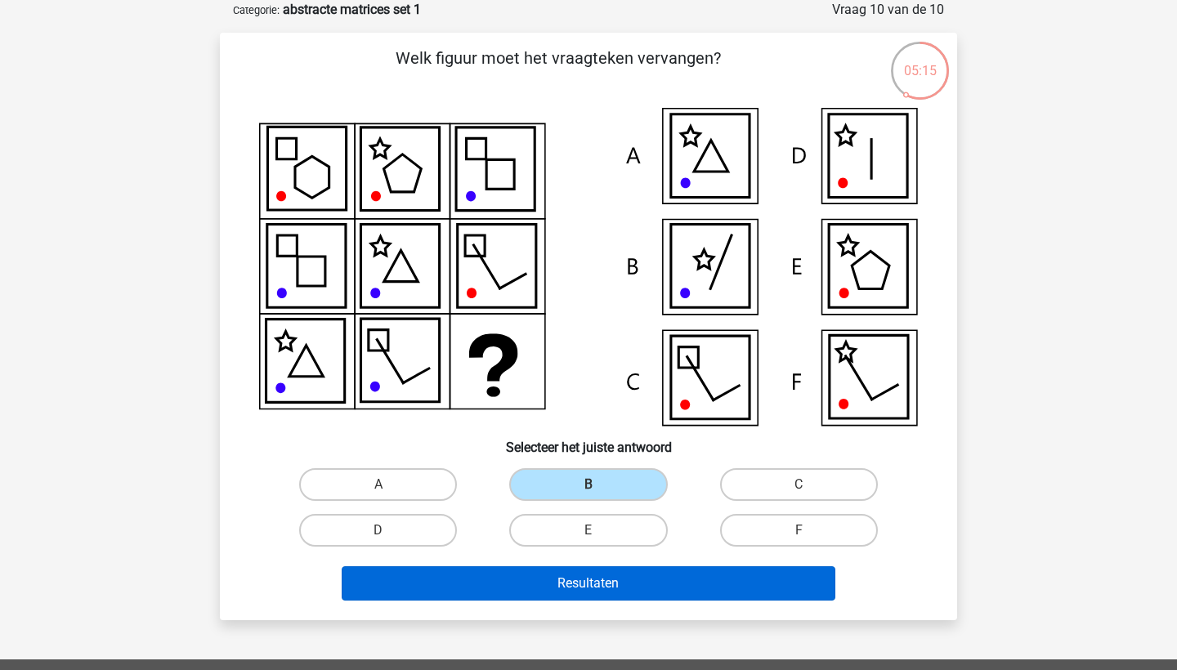
click at [590, 579] on button "Resultaten" at bounding box center [589, 584] width 495 height 34
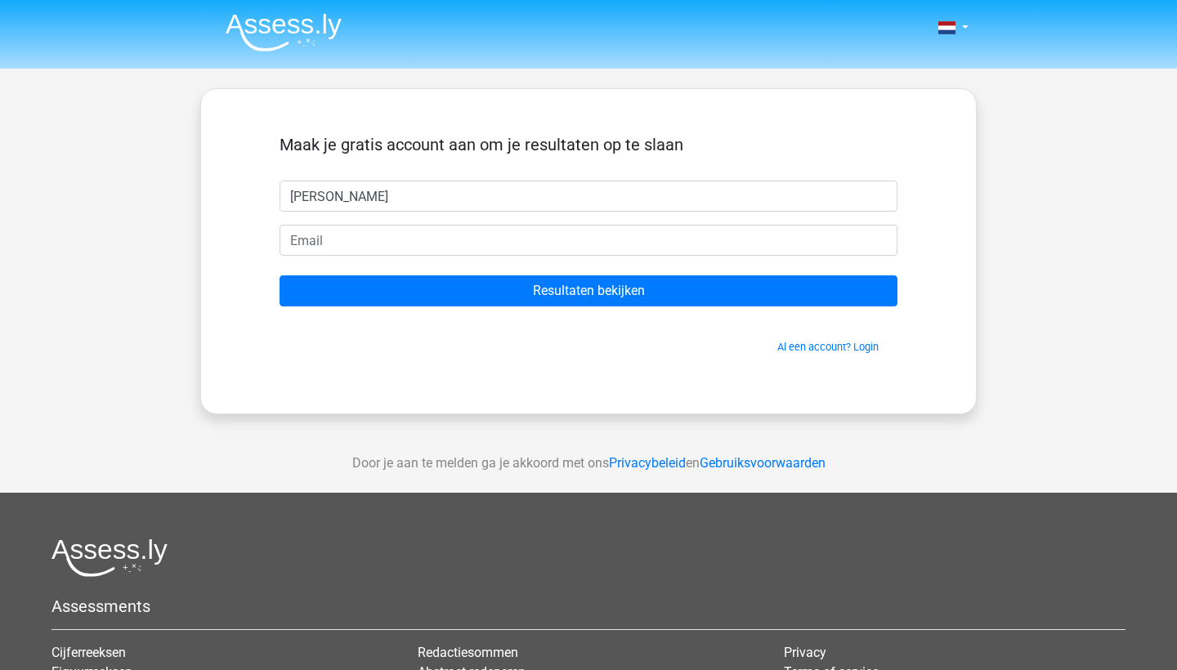
type input "[PERSON_NAME]"
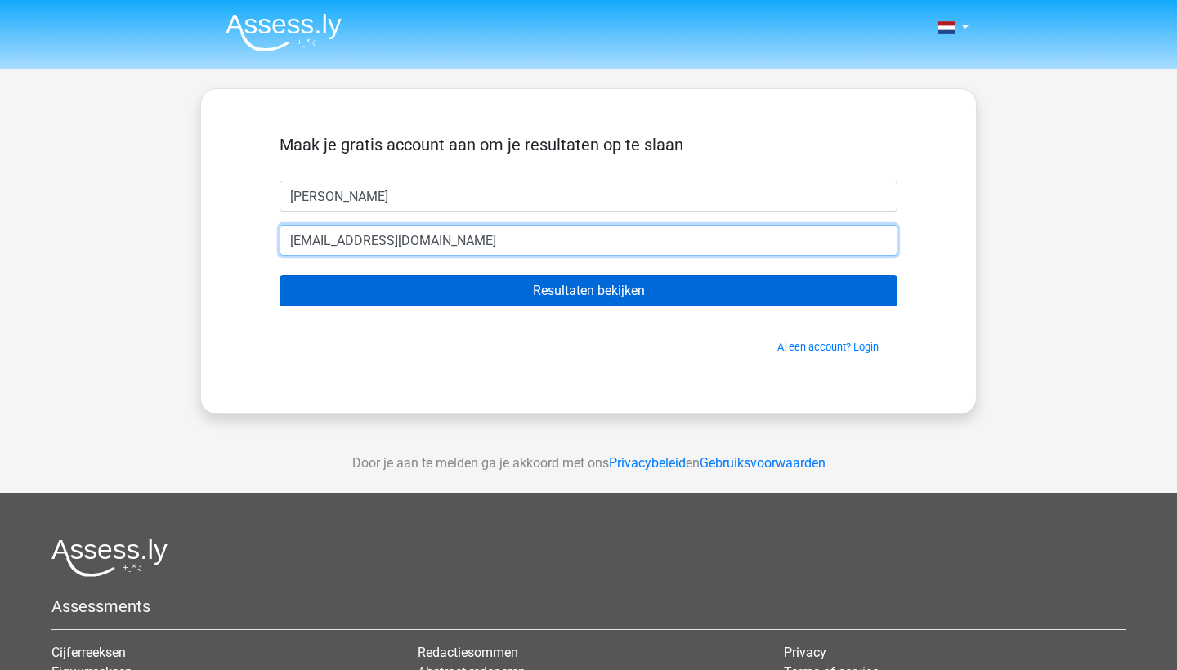
type input "[EMAIL_ADDRESS][DOMAIN_NAME]"
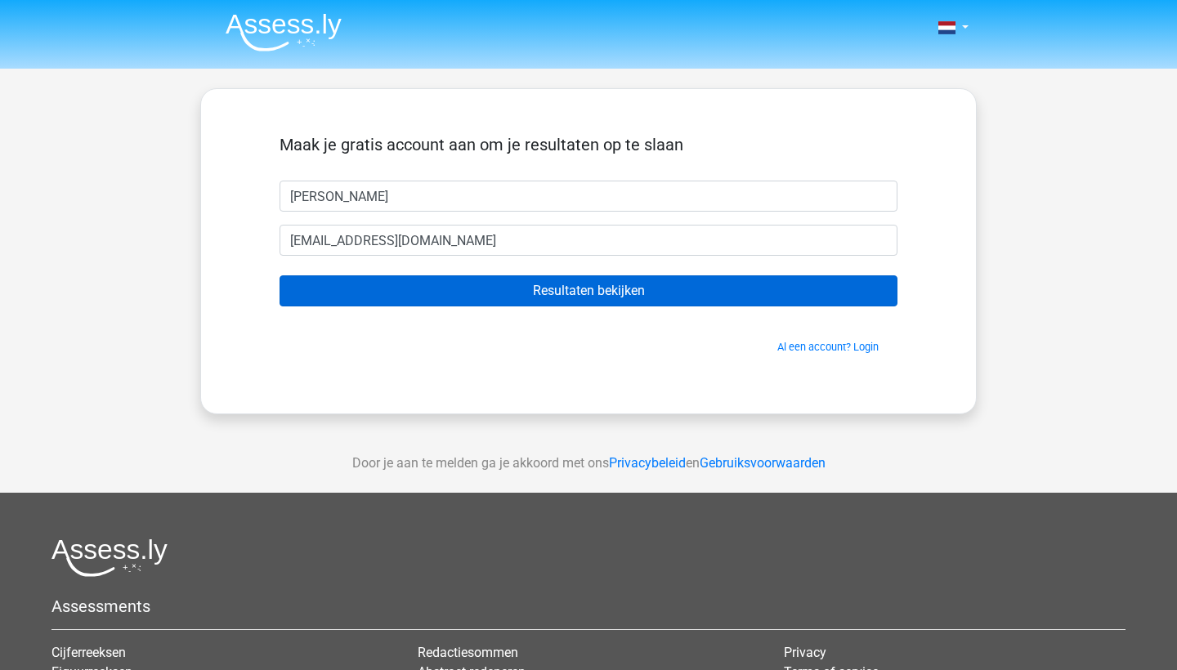
click at [489, 295] on input "Resultaten bekijken" at bounding box center [589, 291] width 618 height 31
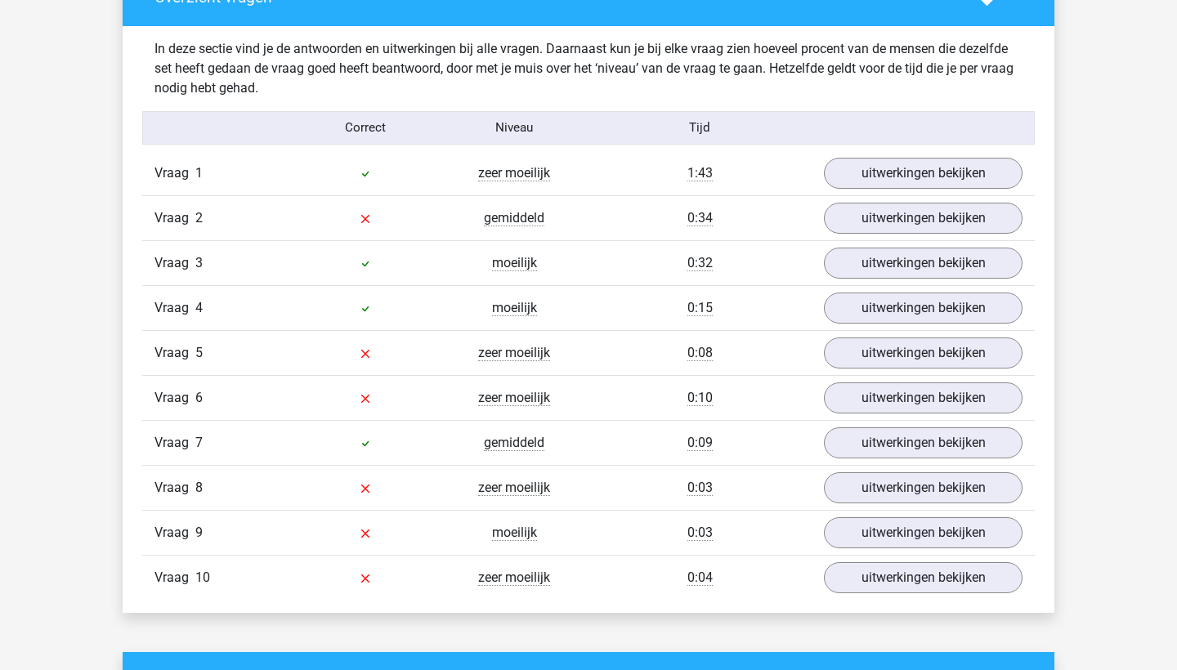
scroll to position [1250, 0]
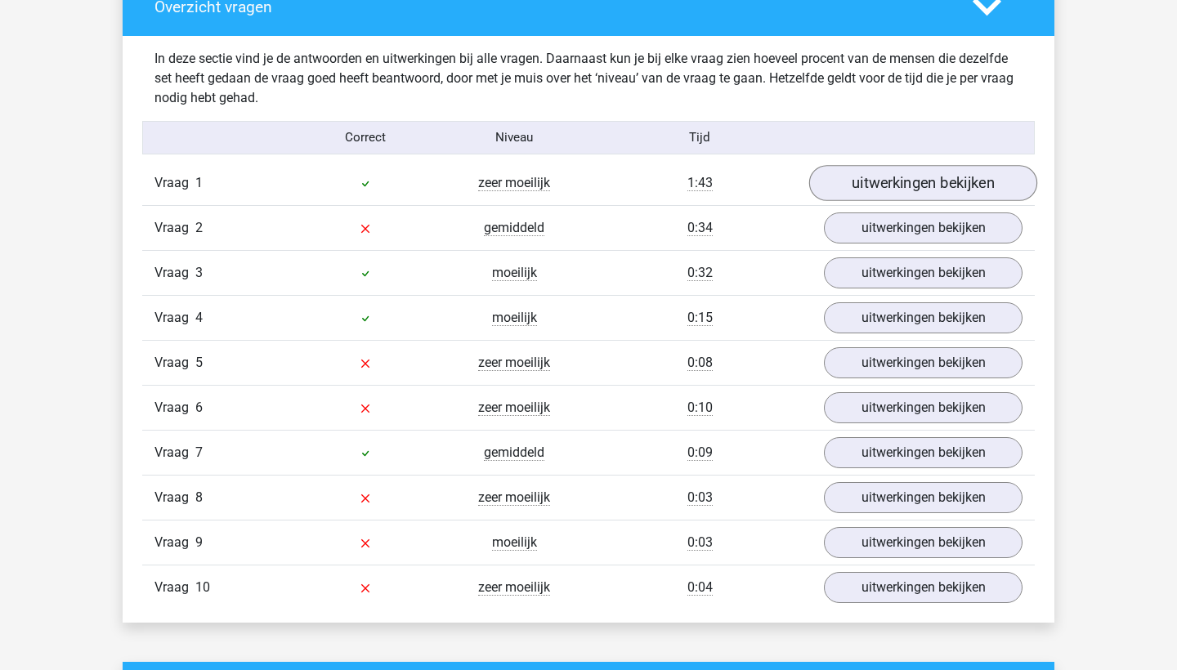
click at [878, 190] on link "uitwerkingen bekijken" at bounding box center [923, 183] width 228 height 36
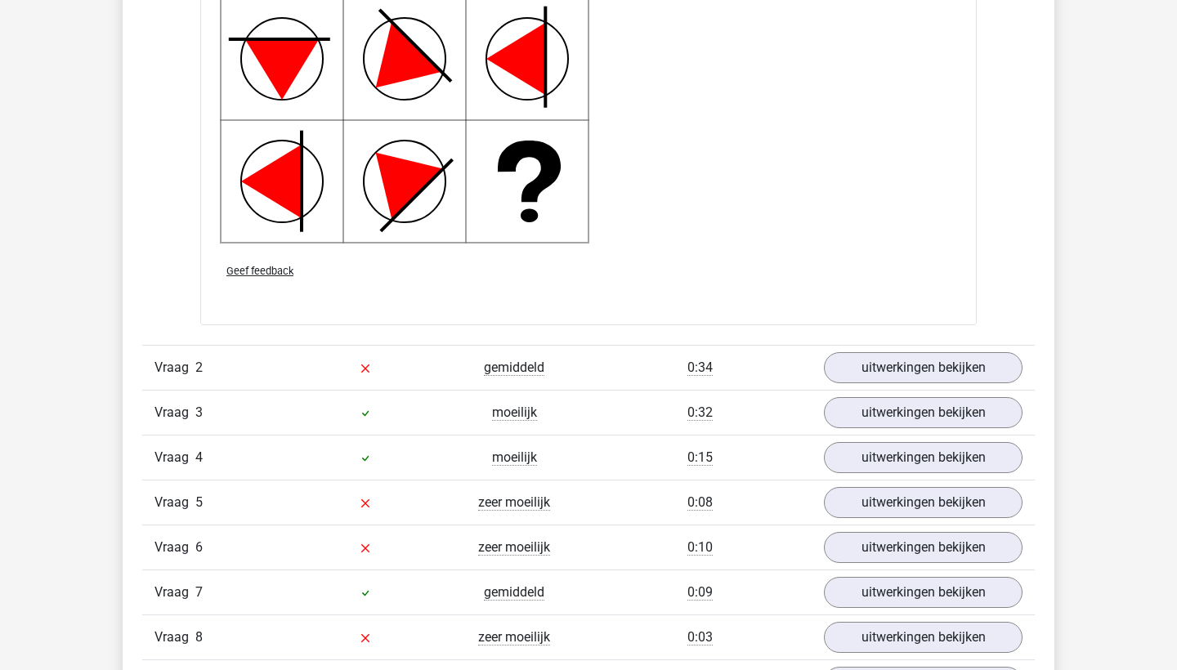
scroll to position [2279, 0]
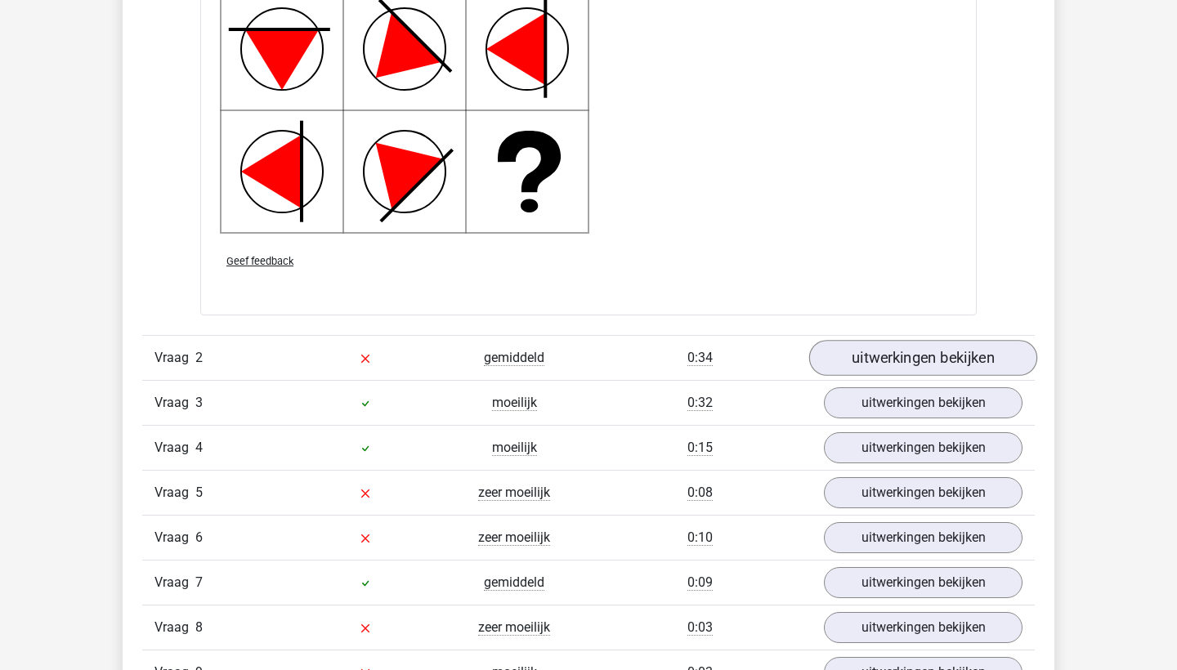
click at [867, 364] on link "uitwerkingen bekijken" at bounding box center [923, 358] width 228 height 36
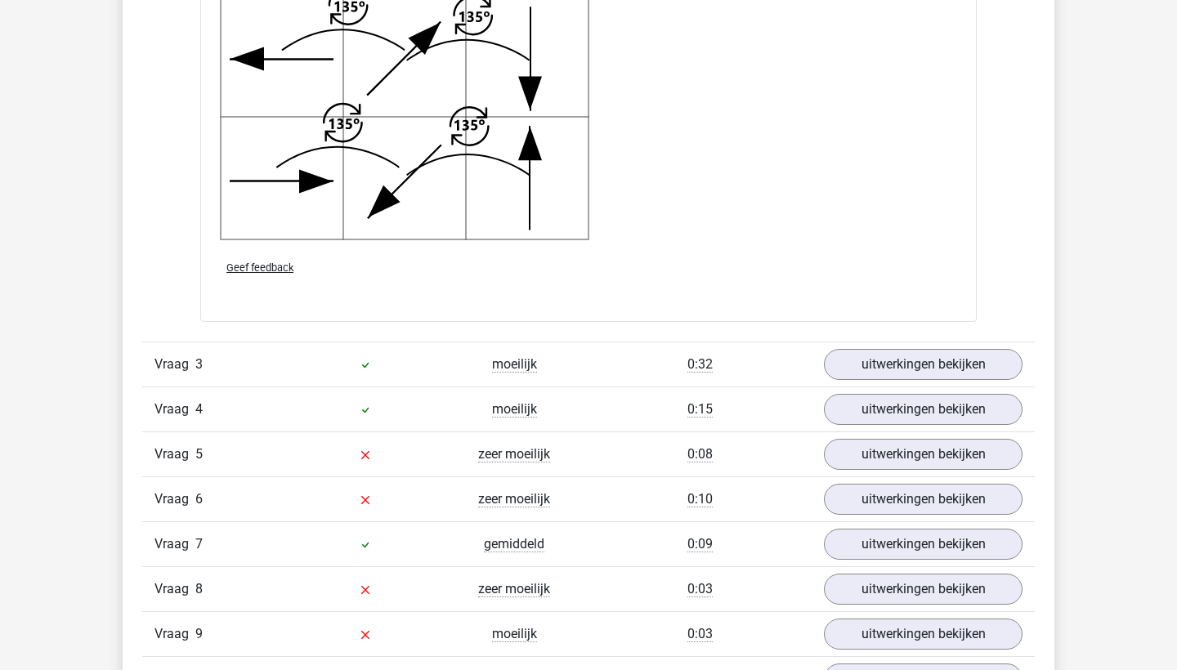
scroll to position [3456, 0]
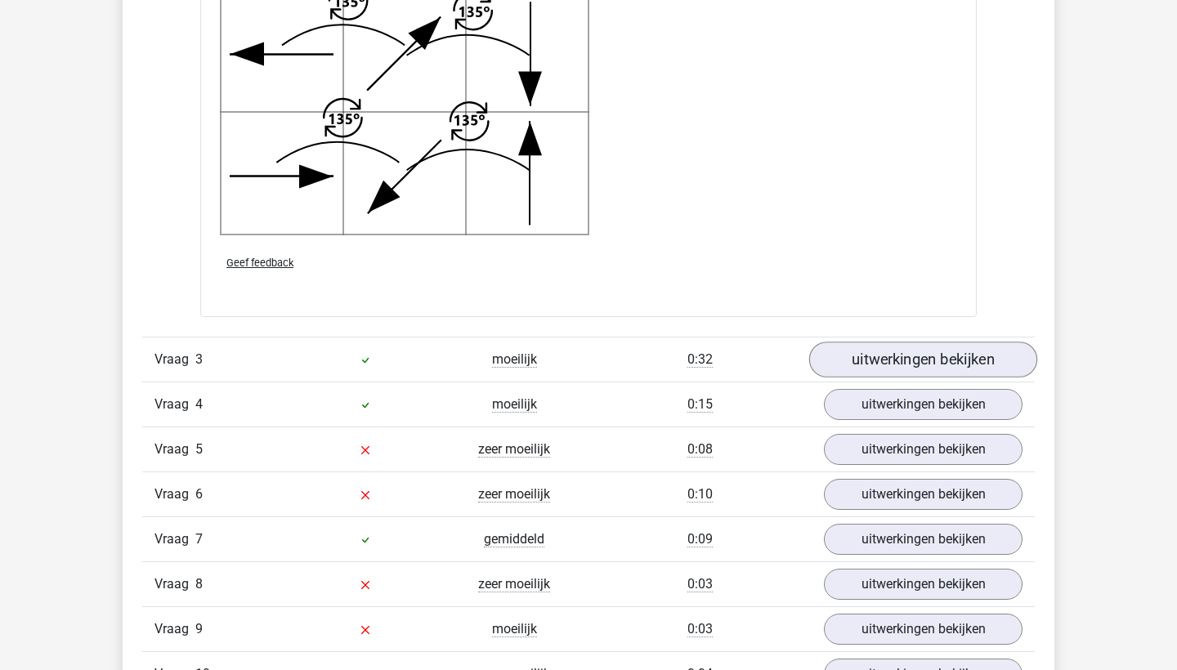
click at [876, 361] on link "uitwerkingen bekijken" at bounding box center [923, 360] width 228 height 36
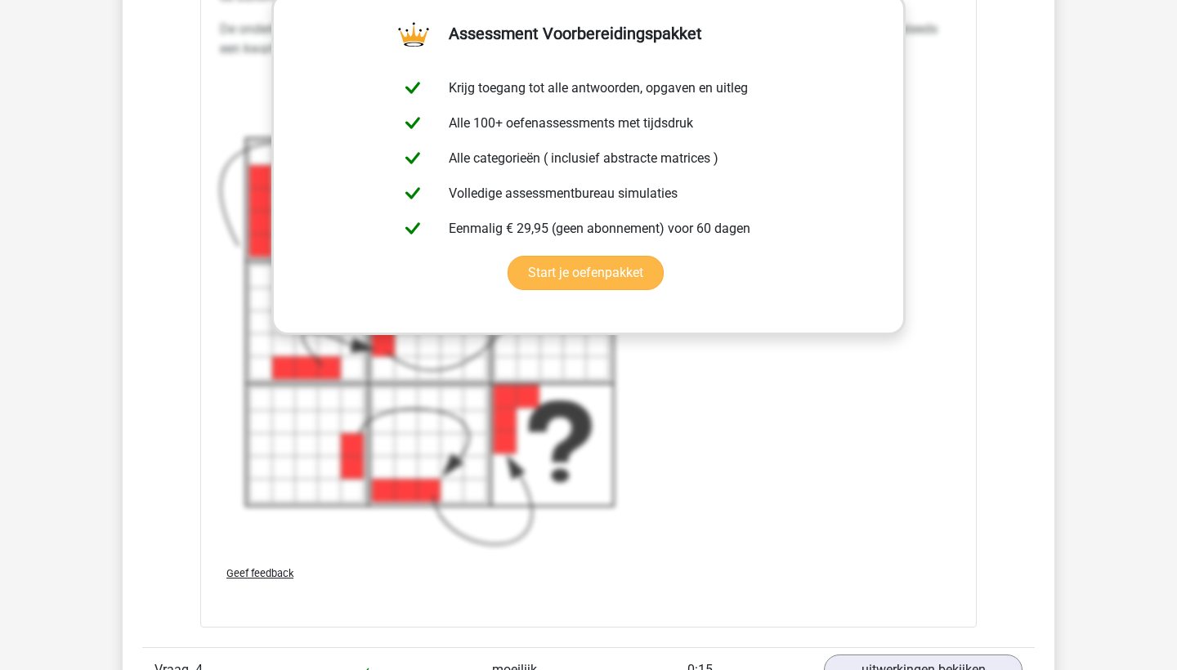
scroll to position [4473, 0]
